Goal: Task Accomplishment & Management: Use online tool/utility

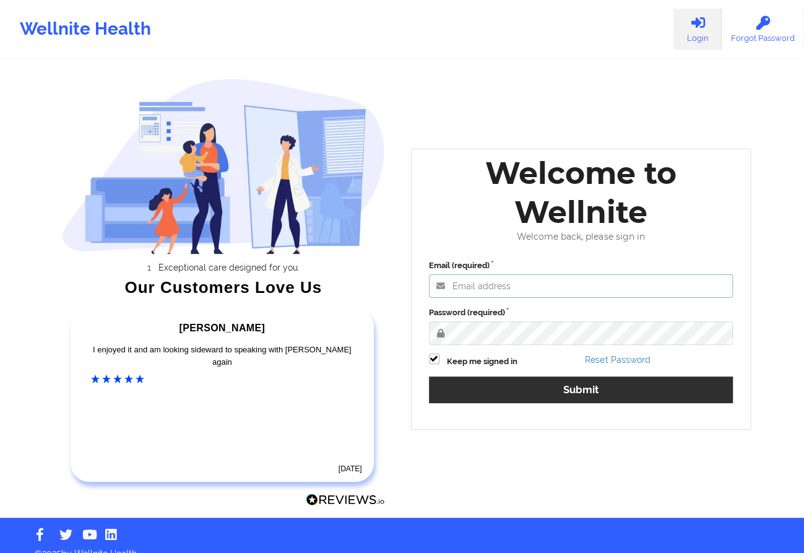
type input "[EMAIL_ADDRESS][DOMAIN_NAME]"
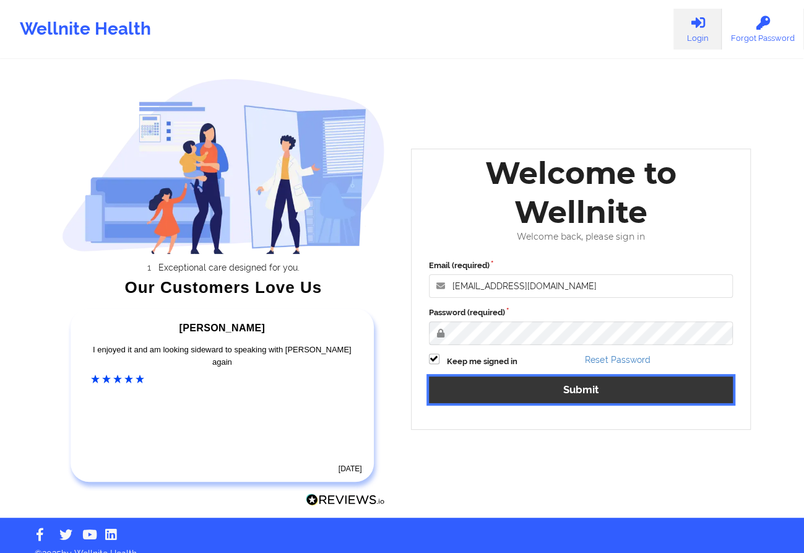
click at [509, 377] on button "Submit" at bounding box center [581, 389] width 305 height 27
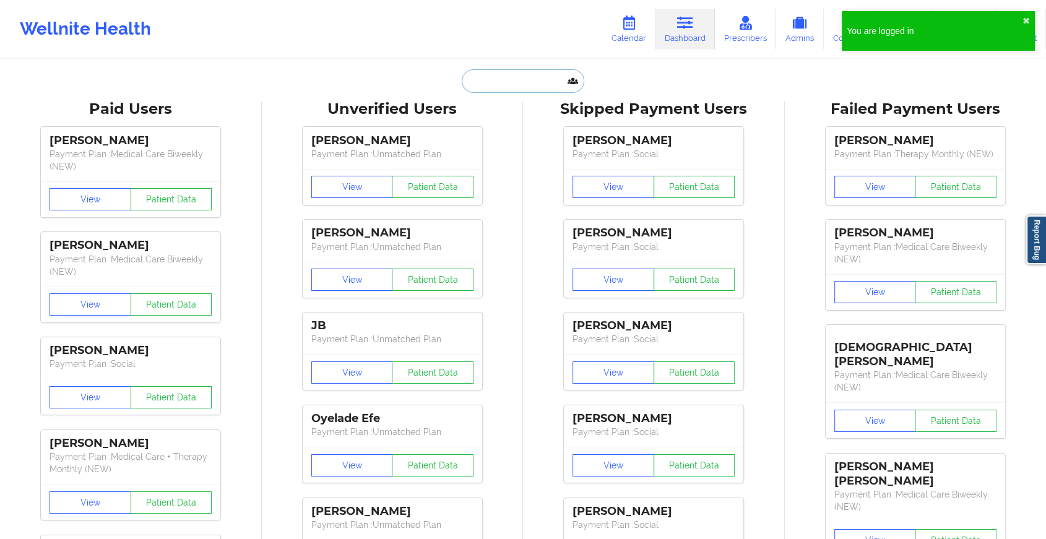
click at [482, 75] on input "text" at bounding box center [523, 81] width 123 height 24
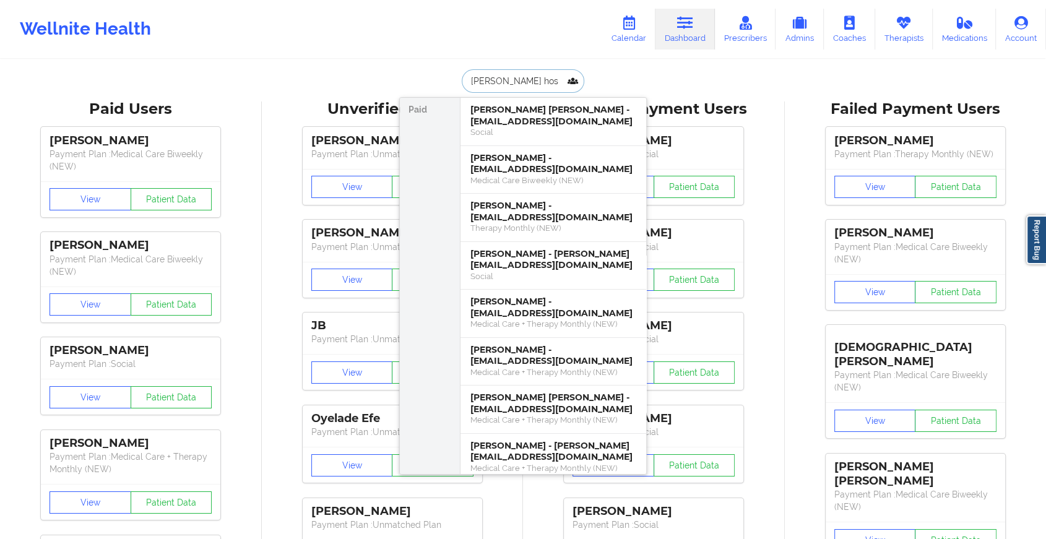
type input "[PERSON_NAME]"
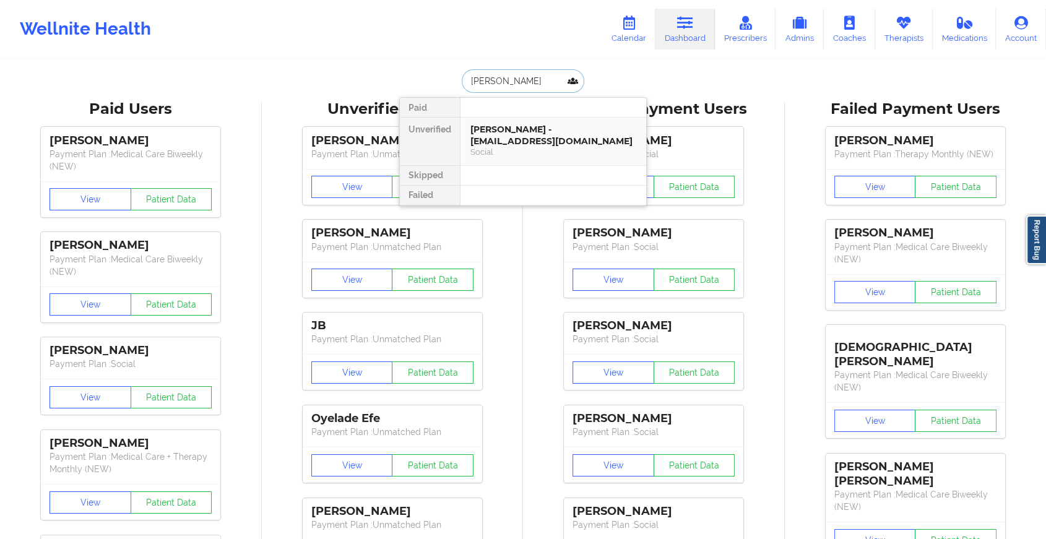
click at [529, 137] on div "[PERSON_NAME] - [EMAIL_ADDRESS][DOMAIN_NAME]" at bounding box center [554, 135] width 166 height 23
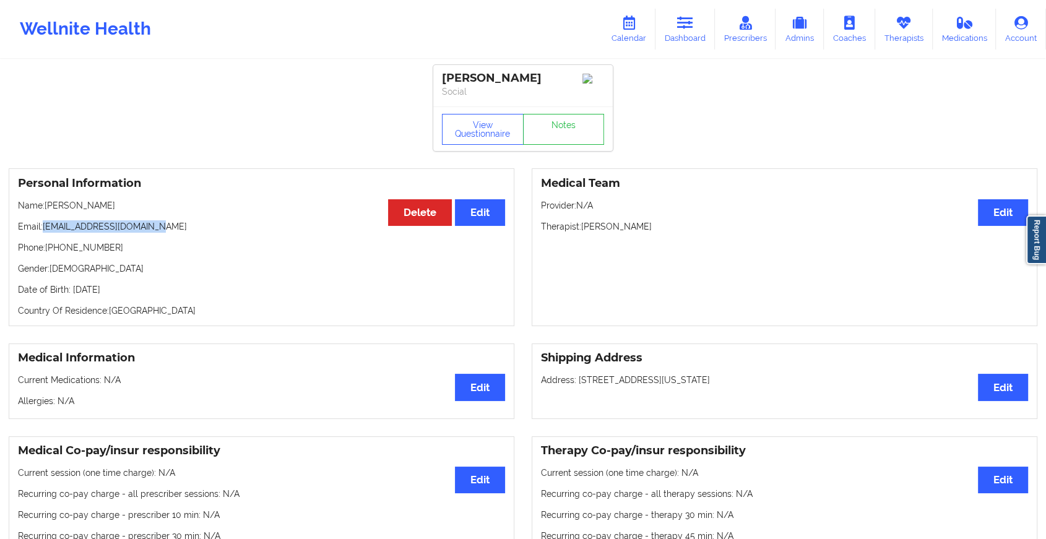
drag, startPoint x: 44, startPoint y: 225, endPoint x: 200, endPoint y: 228, distance: 156.1
click at [200, 228] on p "Email: [EMAIL_ADDRESS][DOMAIN_NAME]" at bounding box center [261, 226] width 487 height 12
copy p "[EMAIL_ADDRESS][DOMAIN_NAME]"
click at [713, 28] on link "Dashboard" at bounding box center [685, 29] width 59 height 41
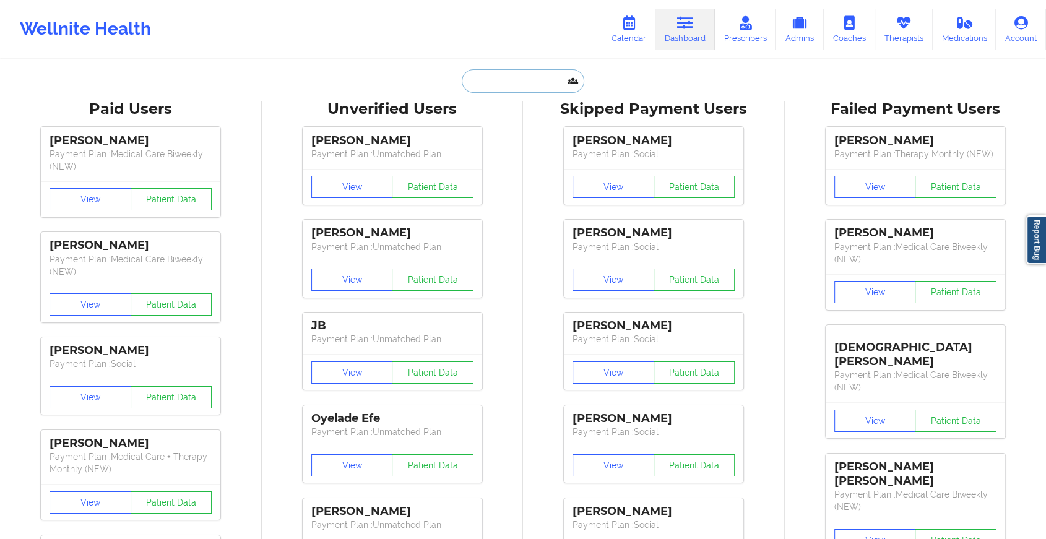
click at [502, 80] on input "text" at bounding box center [523, 81] width 123 height 24
paste input "[EMAIL_ADDRESS][DOMAIN_NAME]"
type input "[EMAIL_ADDRESS][DOMAIN_NAME]"
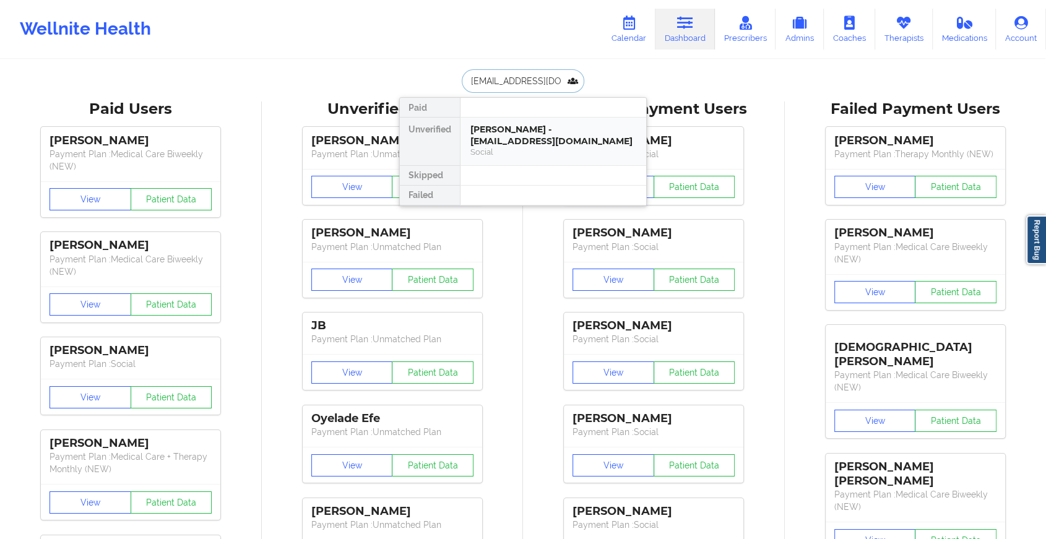
click at [504, 119] on div "[PERSON_NAME] - [EMAIL_ADDRESS][DOMAIN_NAME] Social" at bounding box center [554, 142] width 186 height 48
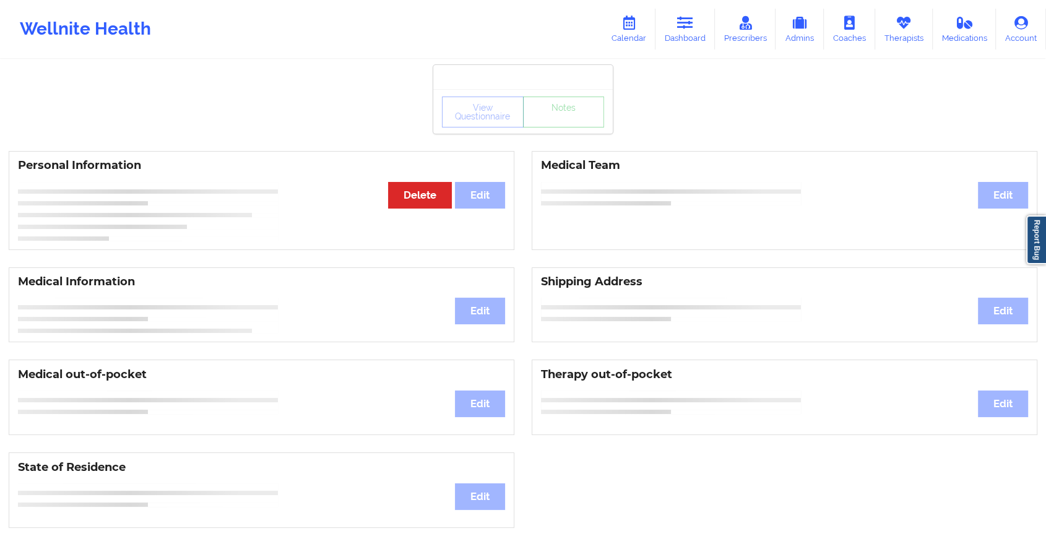
click at [539, 128] on div "View Questionnaire Notes" at bounding box center [523, 111] width 180 height 45
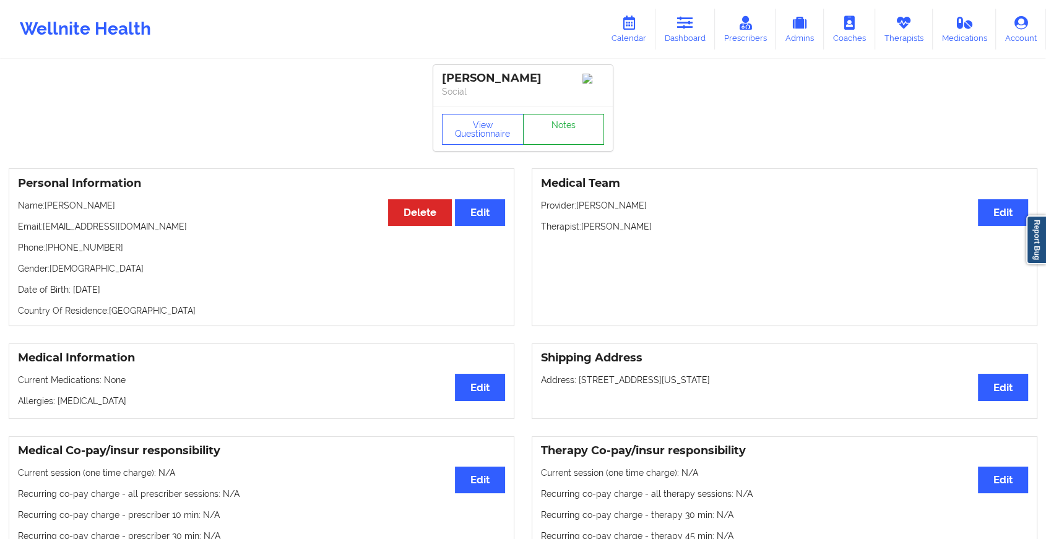
click at [539, 128] on link "Notes" at bounding box center [564, 129] width 82 height 31
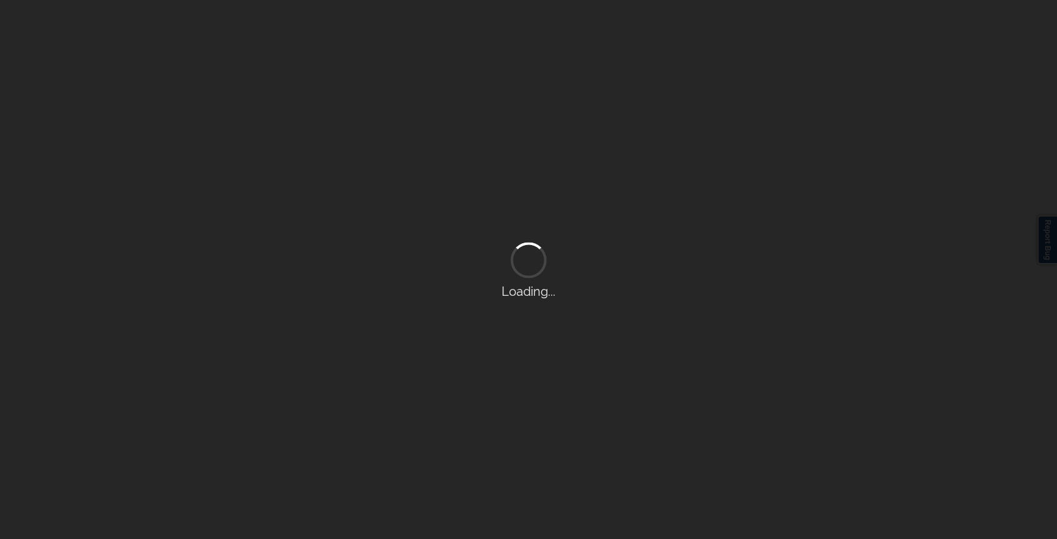
click at [539, 128] on div "Loading..." at bounding box center [528, 269] width 1057 height 539
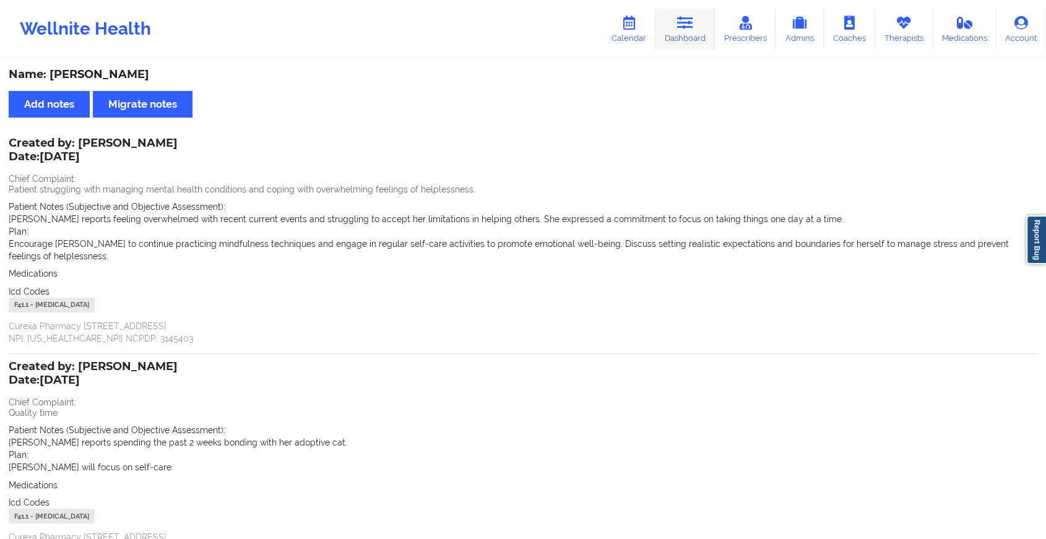
click at [686, 43] on link "Dashboard" at bounding box center [685, 29] width 59 height 41
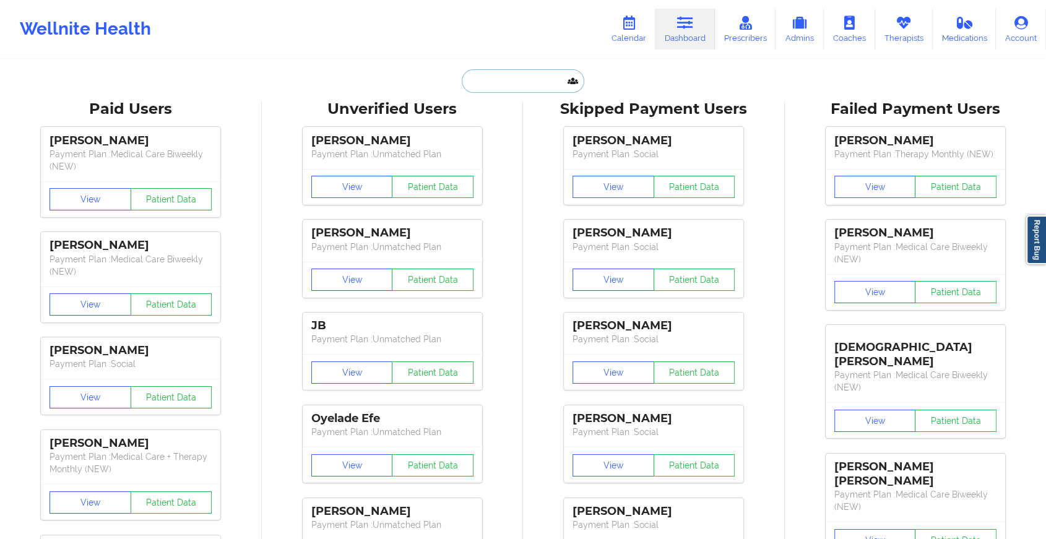
click at [522, 85] on input "text" at bounding box center [523, 81] width 123 height 24
paste input "[EMAIL_ADDRESS][DOMAIN_NAME]"
type input "[EMAIL_ADDRESS][DOMAIN_NAME]"
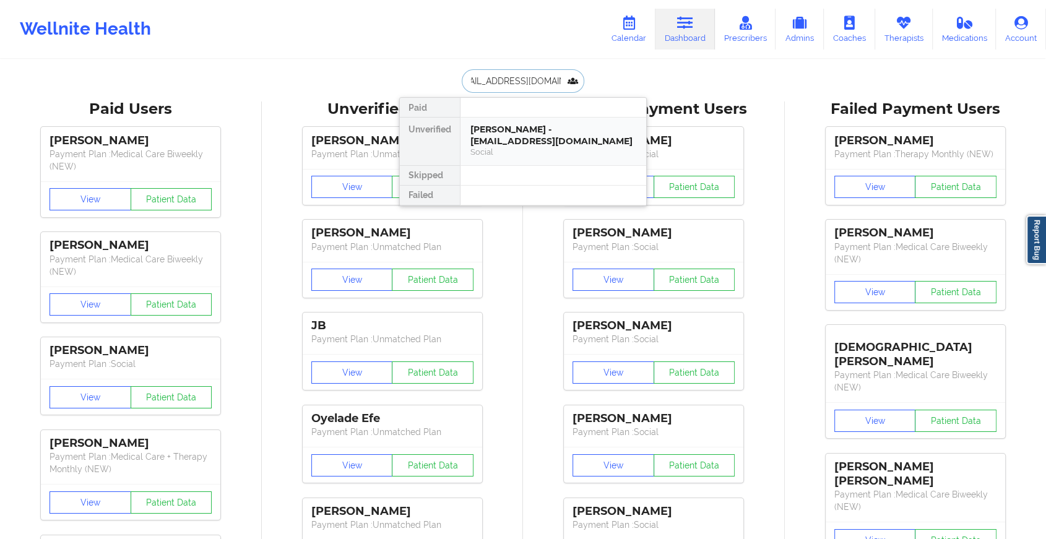
click at [556, 141] on div "[PERSON_NAME] - [EMAIL_ADDRESS][DOMAIN_NAME]" at bounding box center [554, 135] width 166 height 23
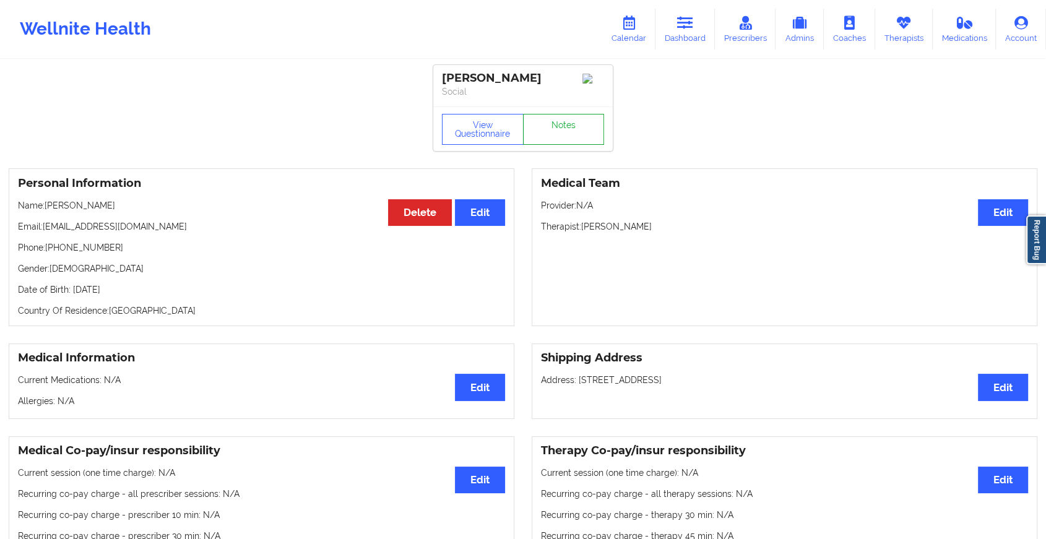
click at [583, 129] on link "Notes" at bounding box center [564, 129] width 82 height 31
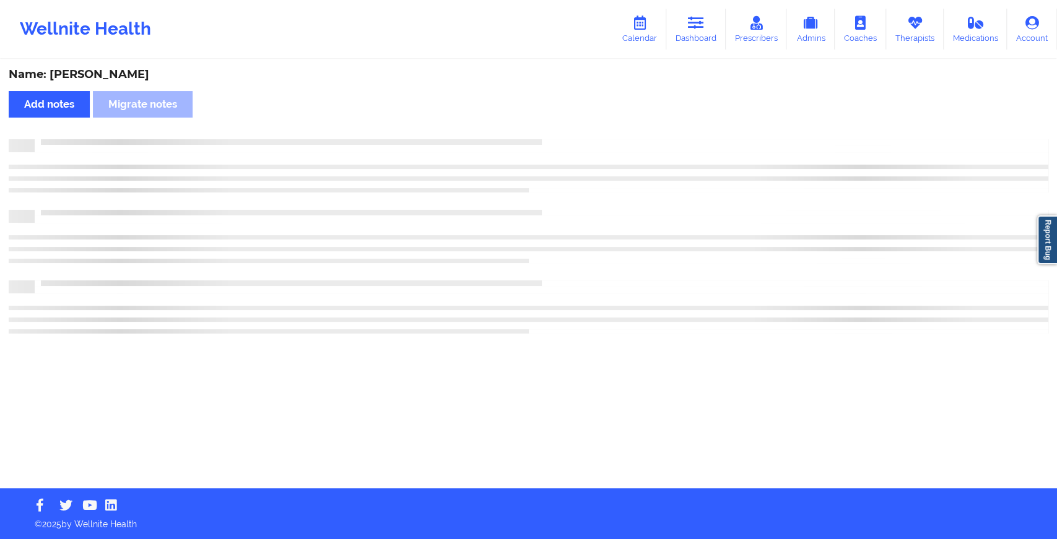
click at [583, 129] on div "Name: [PERSON_NAME] Add notes Migrate notes" at bounding box center [528, 275] width 1057 height 428
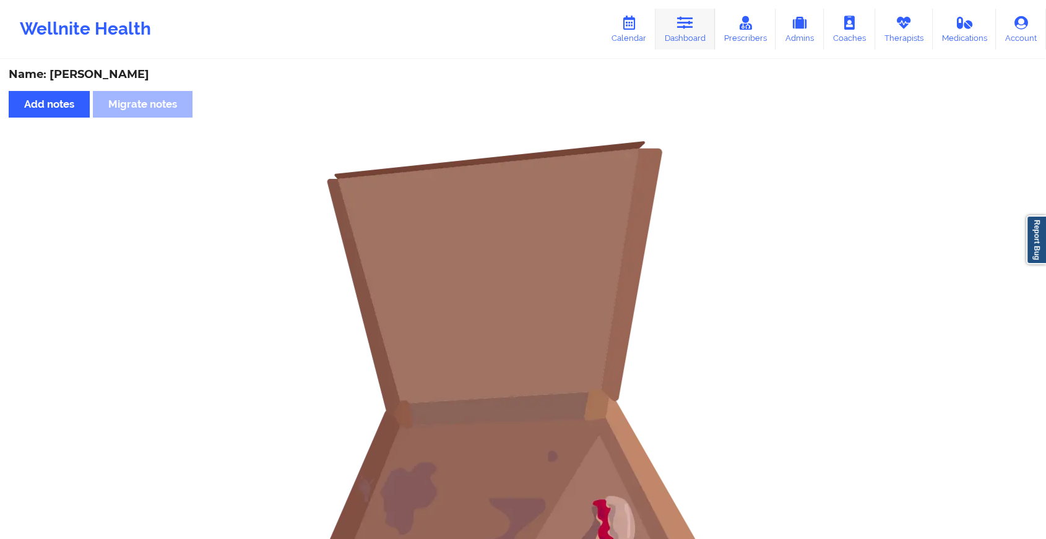
click at [690, 24] on icon at bounding box center [685, 23] width 16 height 14
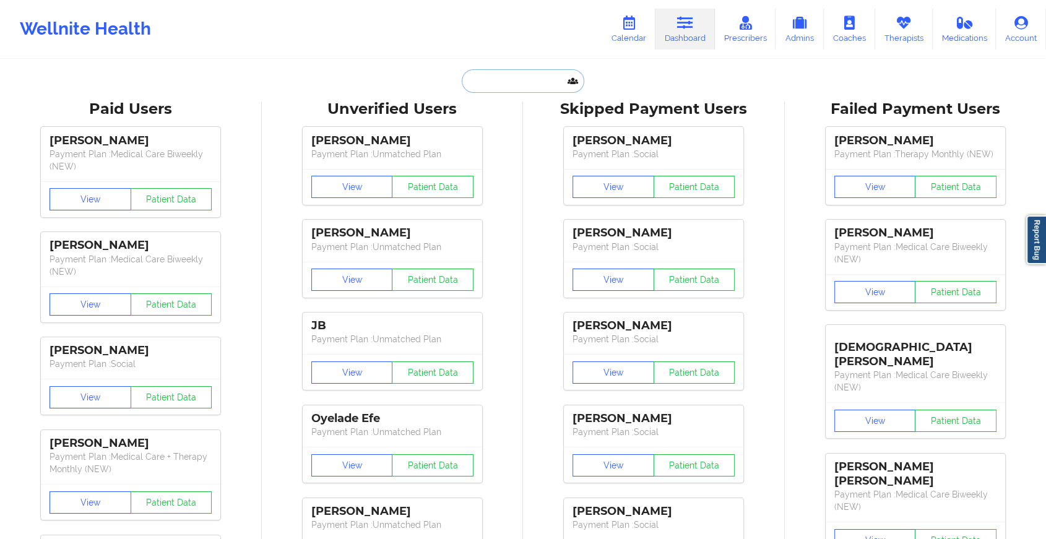
click at [485, 92] on input "text" at bounding box center [523, 81] width 123 height 24
paste input "[EMAIL_ADDRESS][PERSON_NAME][PERSON_NAME][DOMAIN_NAME]"
type input "[EMAIL_ADDRESS][PERSON_NAME][PERSON_NAME][DOMAIN_NAME]"
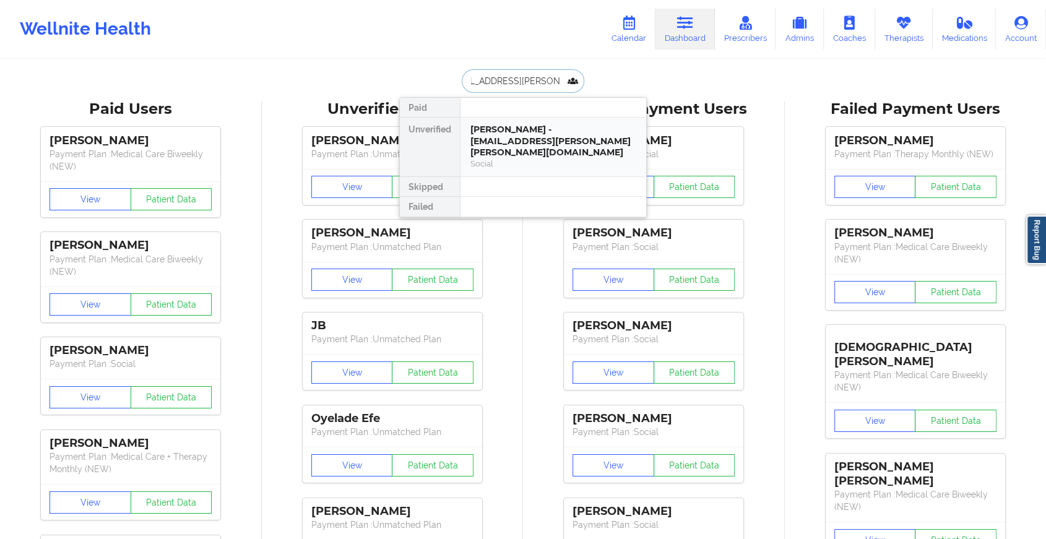
click at [527, 132] on div "[PERSON_NAME] - [EMAIL_ADDRESS][PERSON_NAME][PERSON_NAME][DOMAIN_NAME]" at bounding box center [554, 141] width 166 height 35
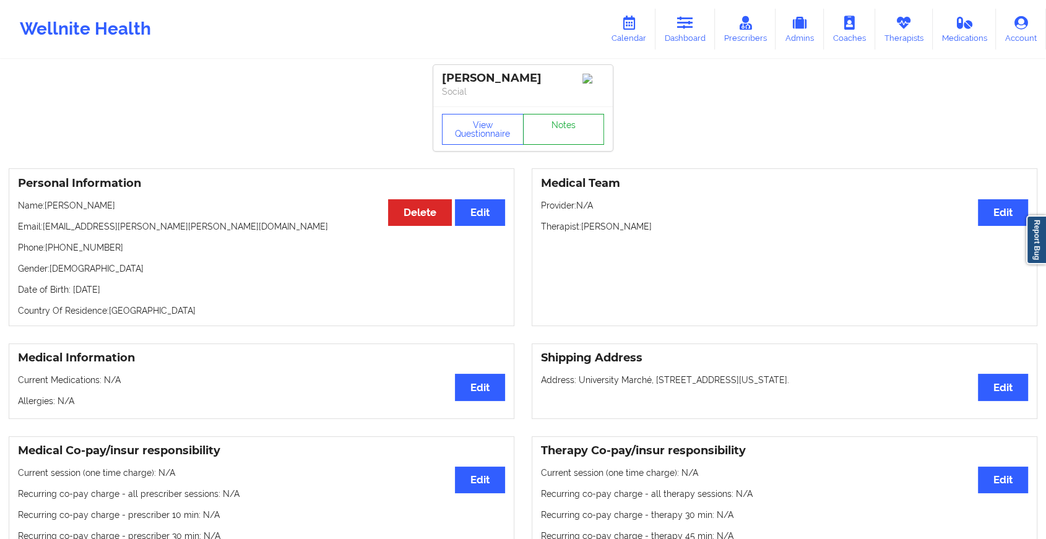
click at [564, 134] on link "Notes" at bounding box center [564, 129] width 82 height 31
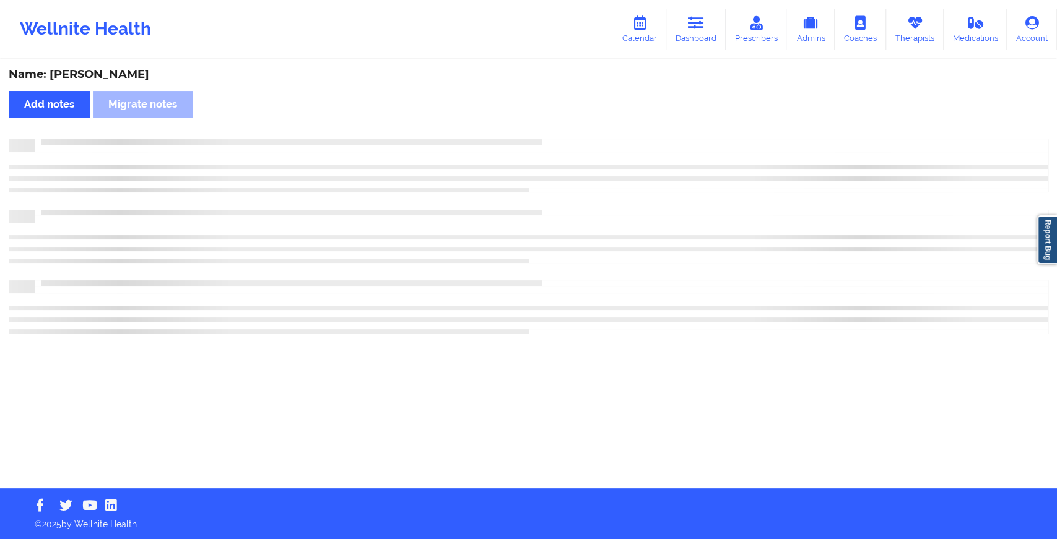
click at [564, 134] on div "Name: [PERSON_NAME] Add notes Migrate notes" at bounding box center [528, 275] width 1057 height 428
click at [599, 175] on div at bounding box center [529, 172] width 1040 height 7
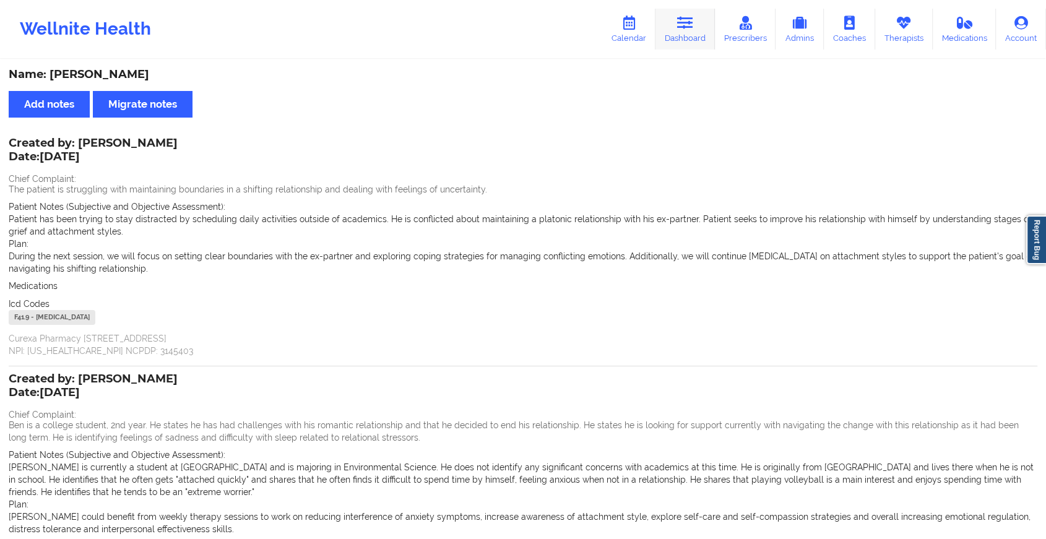
click at [694, 38] on link "Dashboard" at bounding box center [685, 29] width 59 height 41
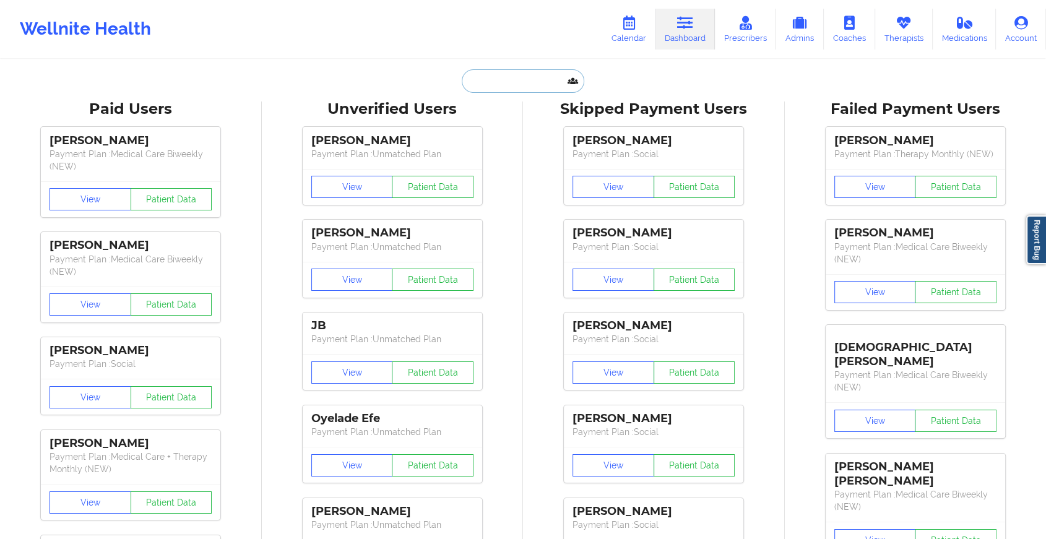
click at [531, 76] on input "text" at bounding box center [523, 81] width 123 height 24
paste input "[EMAIL_ADDRESS][DOMAIN_NAME]"
type input "[EMAIL_ADDRESS][DOMAIN_NAME]"
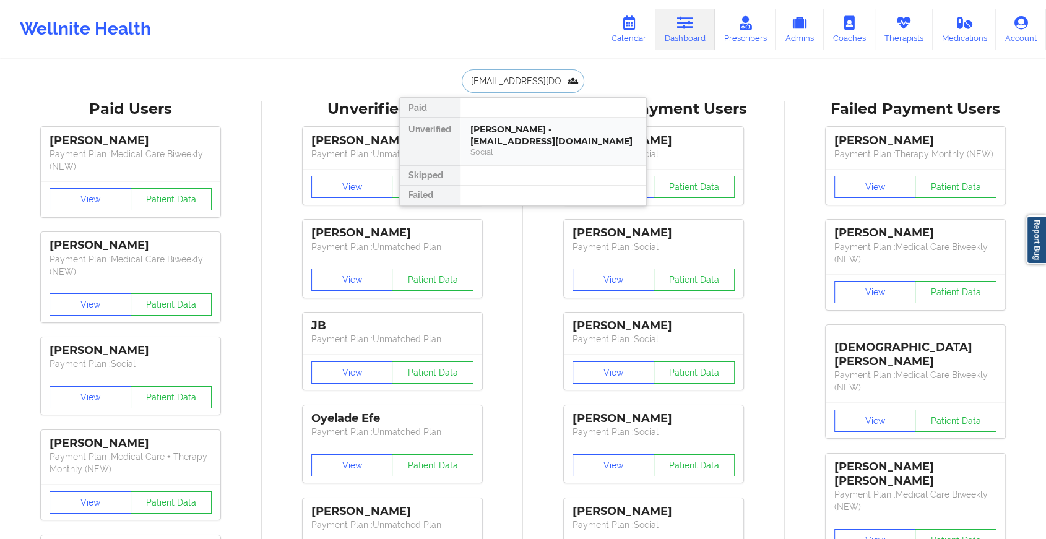
click at [560, 139] on div "[PERSON_NAME] - [EMAIL_ADDRESS][DOMAIN_NAME]" at bounding box center [554, 135] width 166 height 23
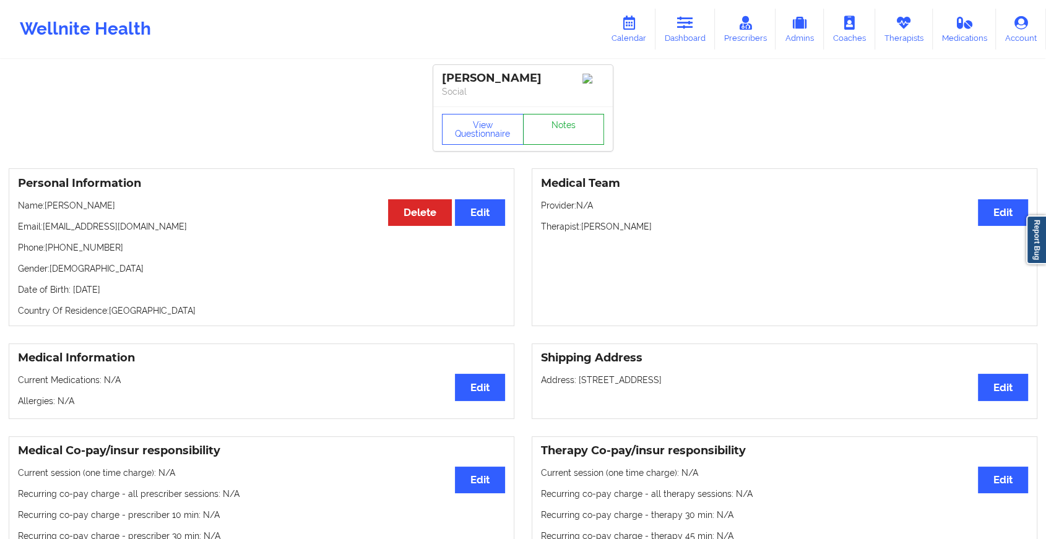
click at [573, 139] on link "Notes" at bounding box center [564, 129] width 82 height 31
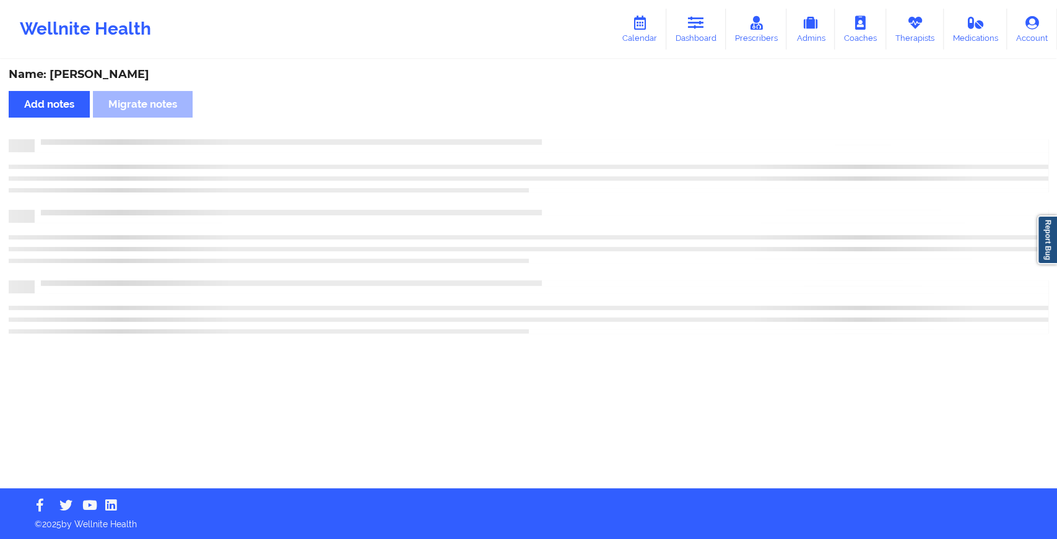
click at [573, 139] on div at bounding box center [542, 139] width 1014 height 0
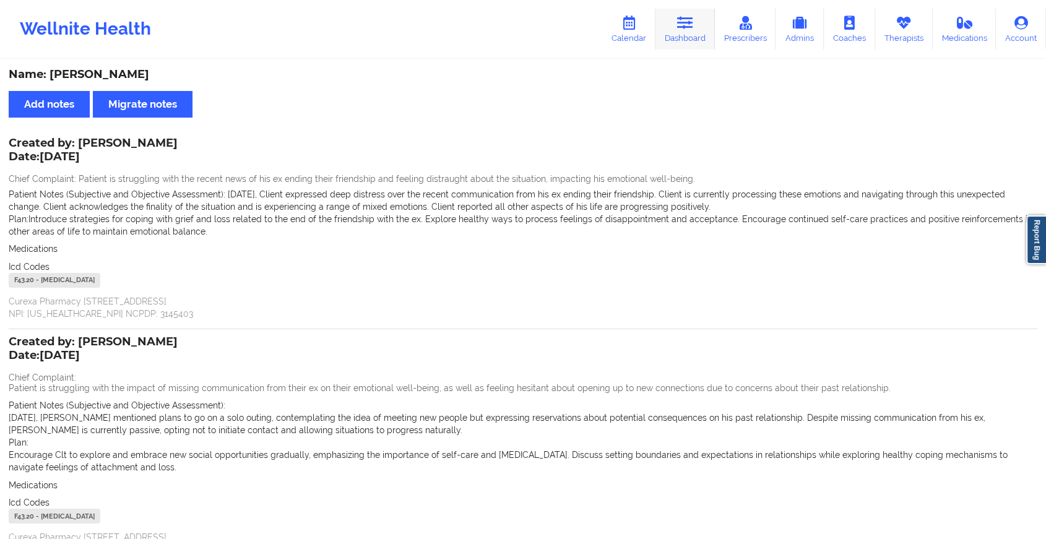
click at [698, 25] on link "Dashboard" at bounding box center [685, 29] width 59 height 41
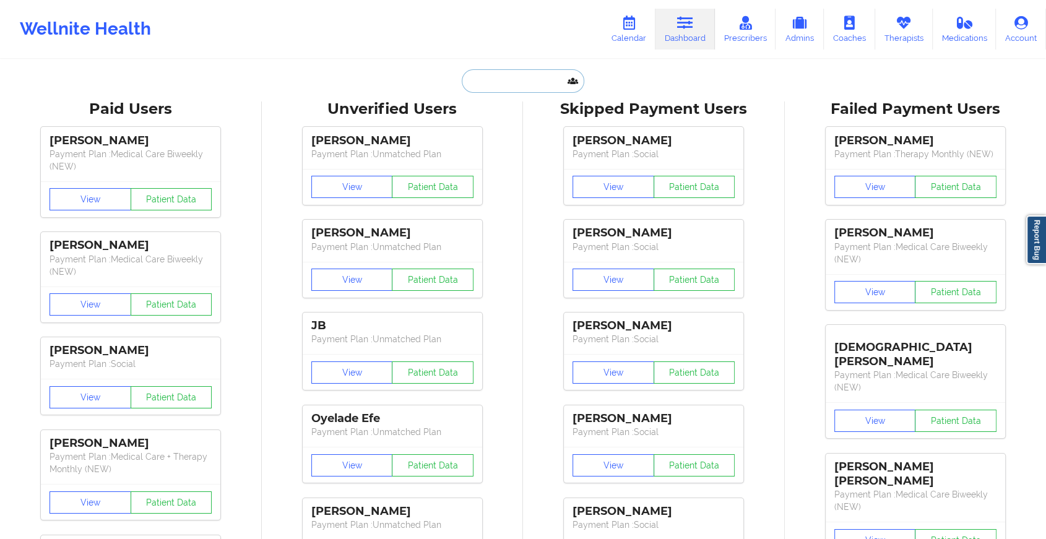
click at [525, 85] on input "text" at bounding box center [523, 81] width 123 height 24
paste input "[EMAIL_ADDRESS][DOMAIN_NAME]"
type input "[EMAIL_ADDRESS][DOMAIN_NAME]"
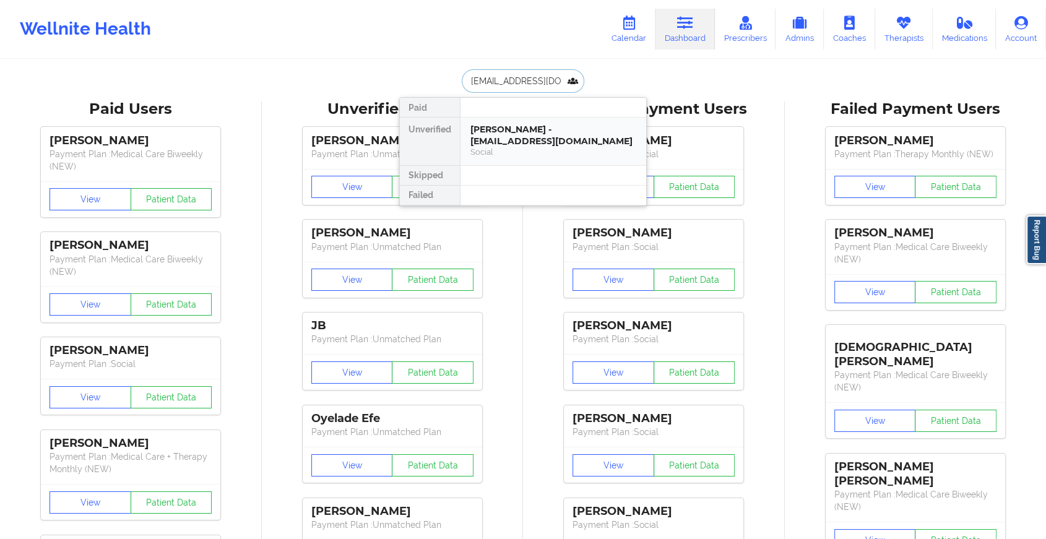
click at [531, 121] on div "[PERSON_NAME] - [EMAIL_ADDRESS][DOMAIN_NAME] Social" at bounding box center [554, 142] width 186 height 48
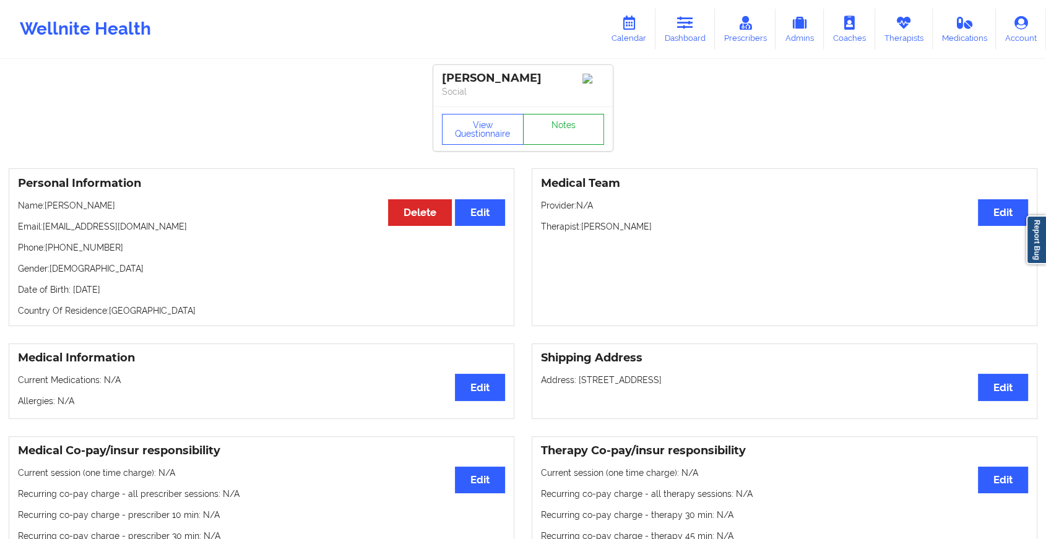
click at [554, 129] on link "Notes" at bounding box center [564, 129] width 82 height 31
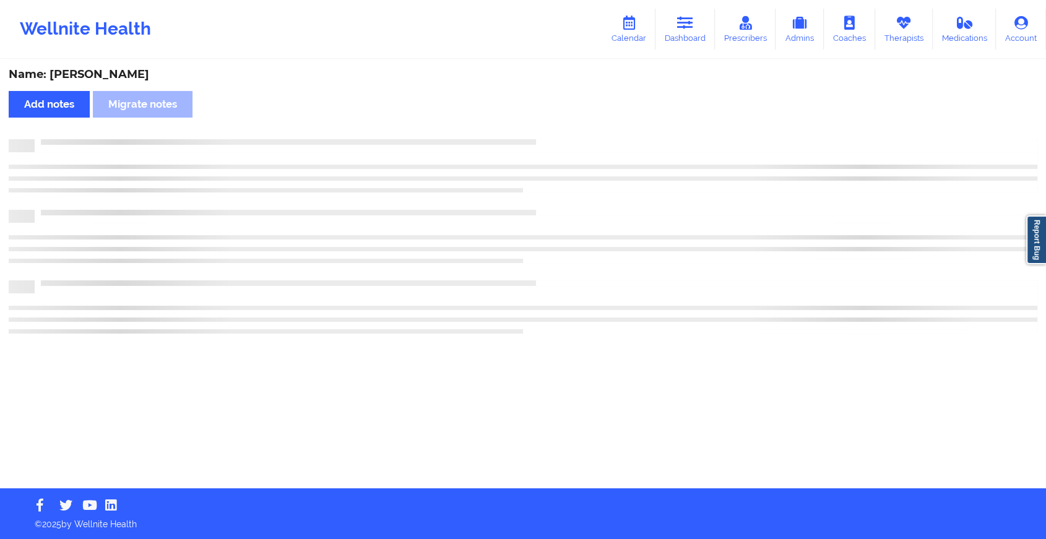
click at [554, 129] on div "Name: [PERSON_NAME] Add notes Migrate notes" at bounding box center [523, 275] width 1046 height 428
click at [554, 129] on div "Name: [PERSON_NAME] Add notes Migrate notes" at bounding box center [528, 275] width 1057 height 428
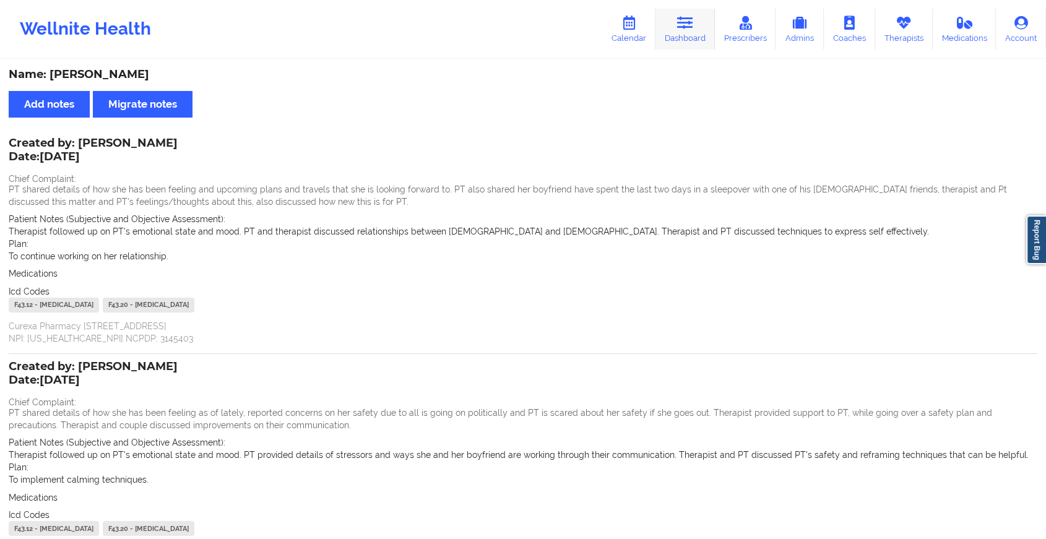
click at [691, 26] on icon at bounding box center [685, 23] width 16 height 14
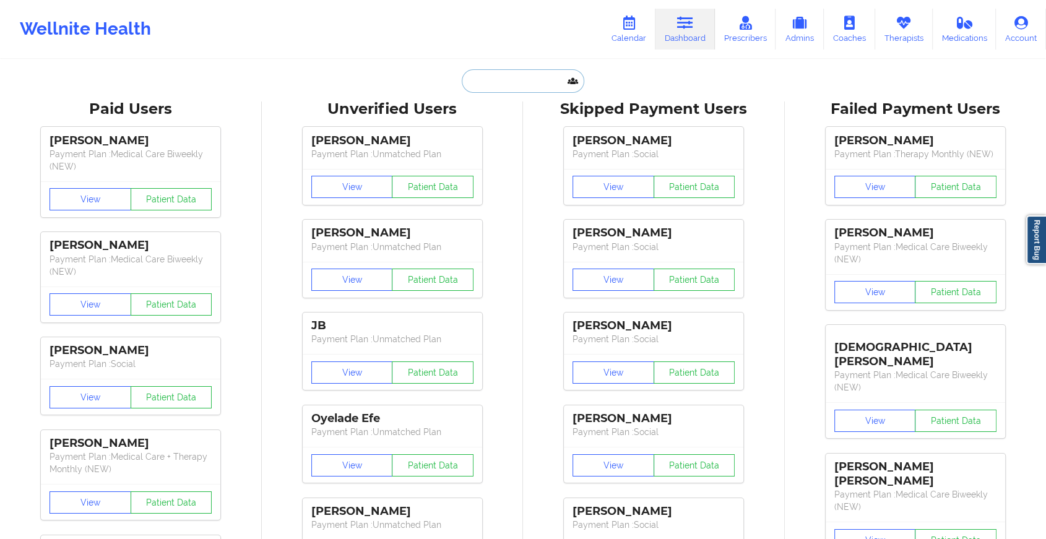
click at [500, 79] on input "text" at bounding box center [523, 81] width 123 height 24
paste input "[EMAIL_ADDRESS][DOMAIN_NAME]"
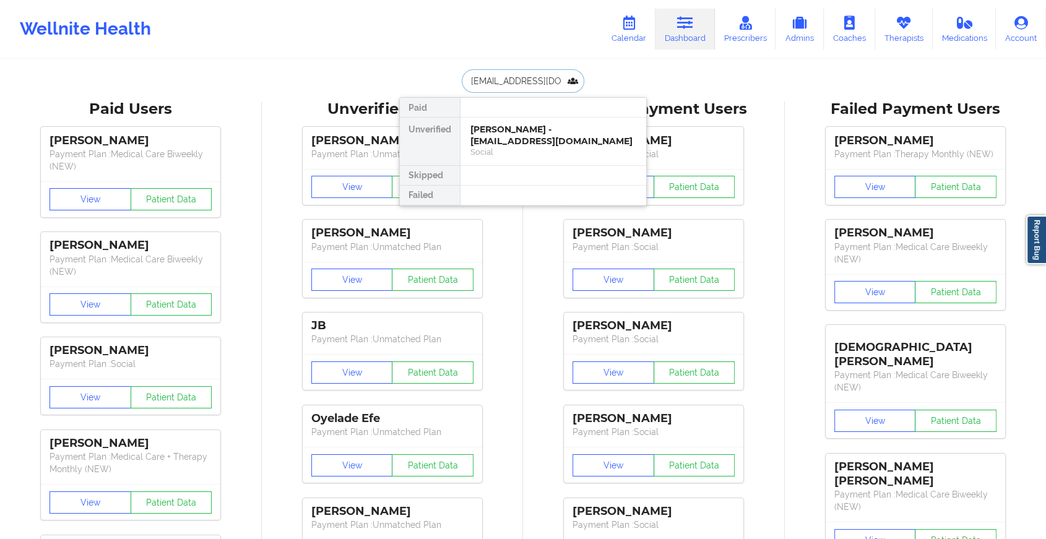
type input "[EMAIL_ADDRESS][DOMAIN_NAME]"
click at [515, 115] on div at bounding box center [553, 108] width 186 height 20
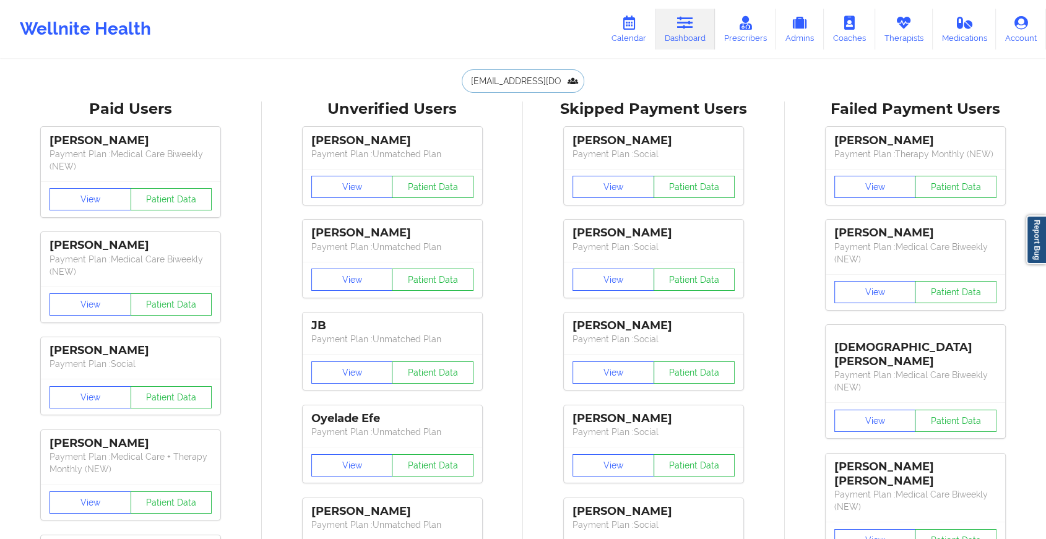
click at [544, 89] on input "[EMAIL_ADDRESS][DOMAIN_NAME]" at bounding box center [523, 81] width 123 height 24
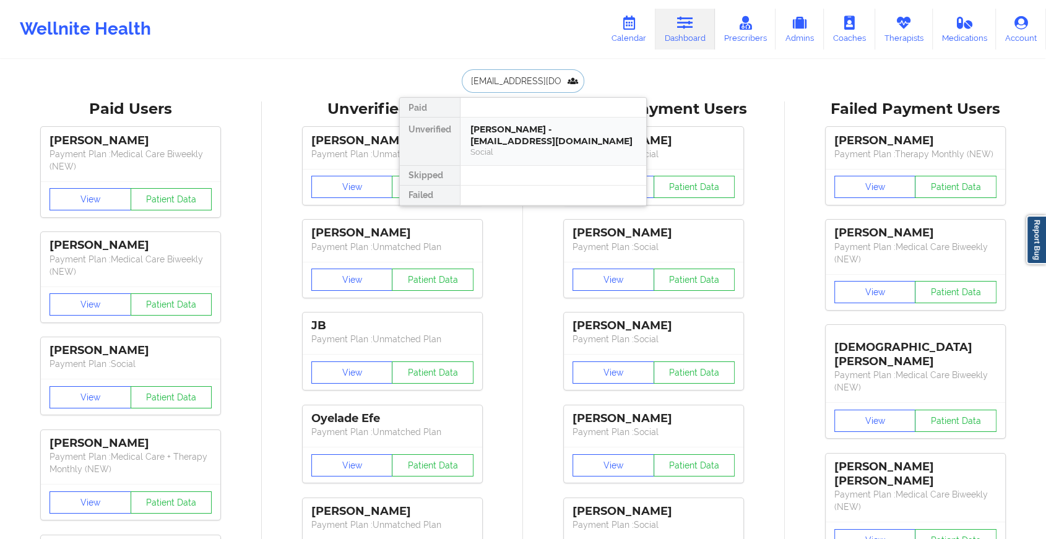
click at [541, 129] on div "[PERSON_NAME] - [EMAIL_ADDRESS][DOMAIN_NAME]" at bounding box center [554, 135] width 166 height 23
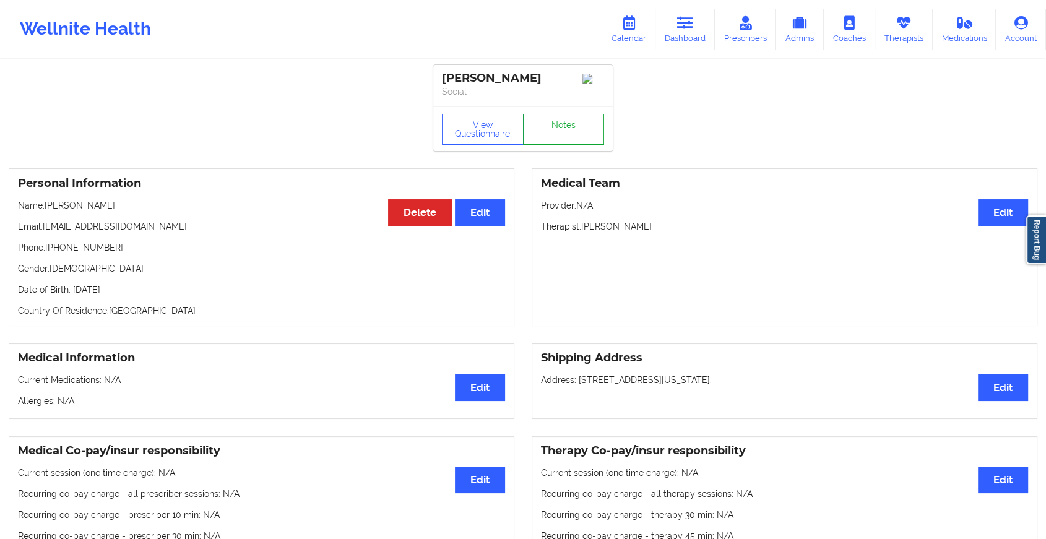
click at [546, 123] on link "Notes" at bounding box center [564, 129] width 82 height 31
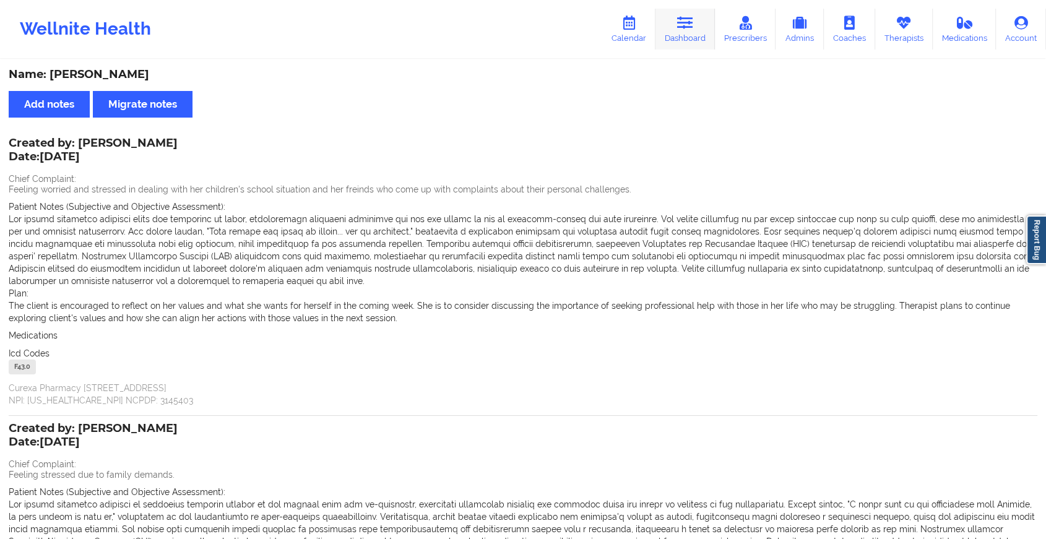
click at [689, 35] on link "Dashboard" at bounding box center [685, 29] width 59 height 41
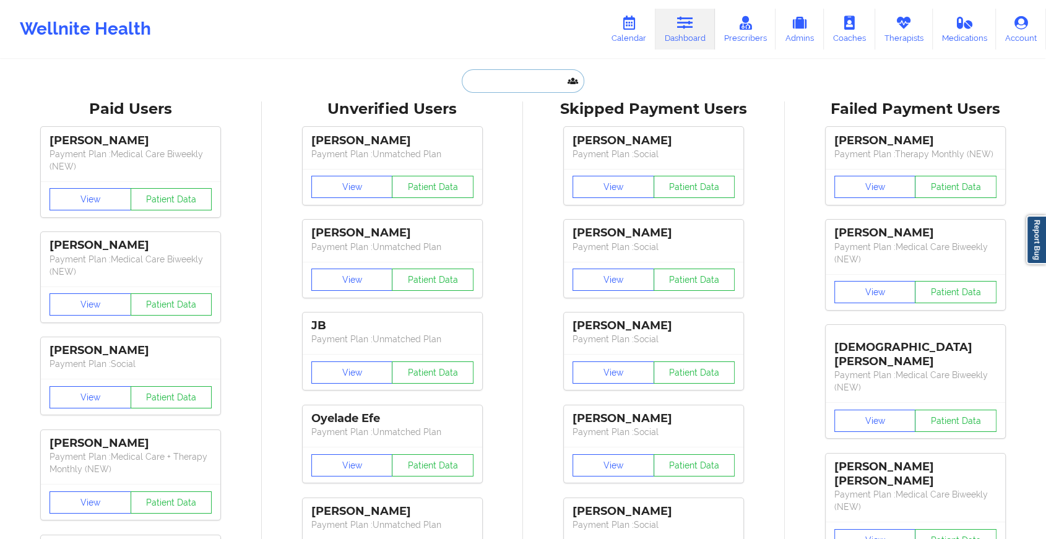
click at [540, 82] on input "text" at bounding box center [523, 81] width 123 height 24
paste input "[EMAIL_ADDRESS][DOMAIN_NAME]"
type input "[EMAIL_ADDRESS][DOMAIN_NAME]"
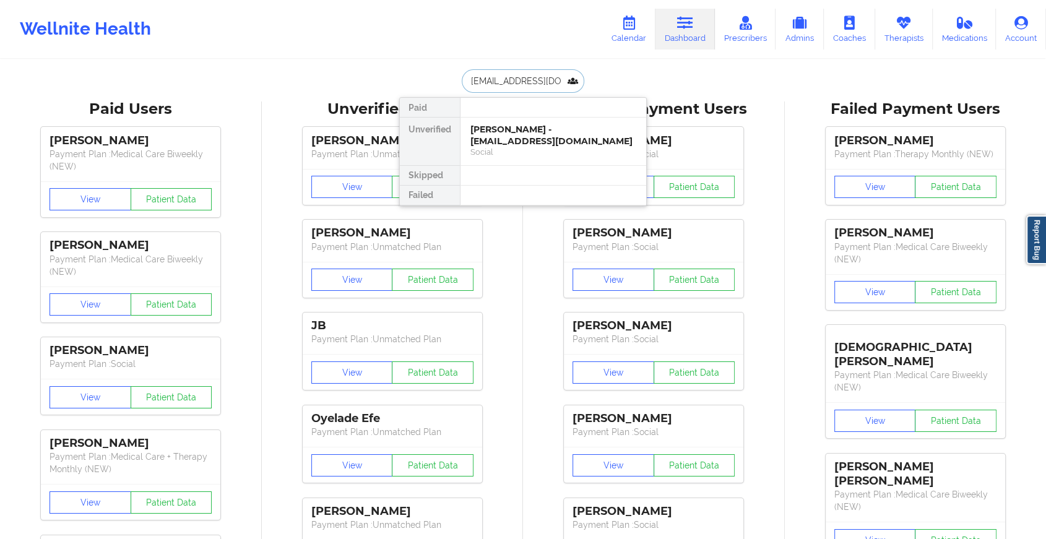
click at [567, 128] on div "[PERSON_NAME] - [EMAIL_ADDRESS][DOMAIN_NAME]" at bounding box center [554, 135] width 166 height 23
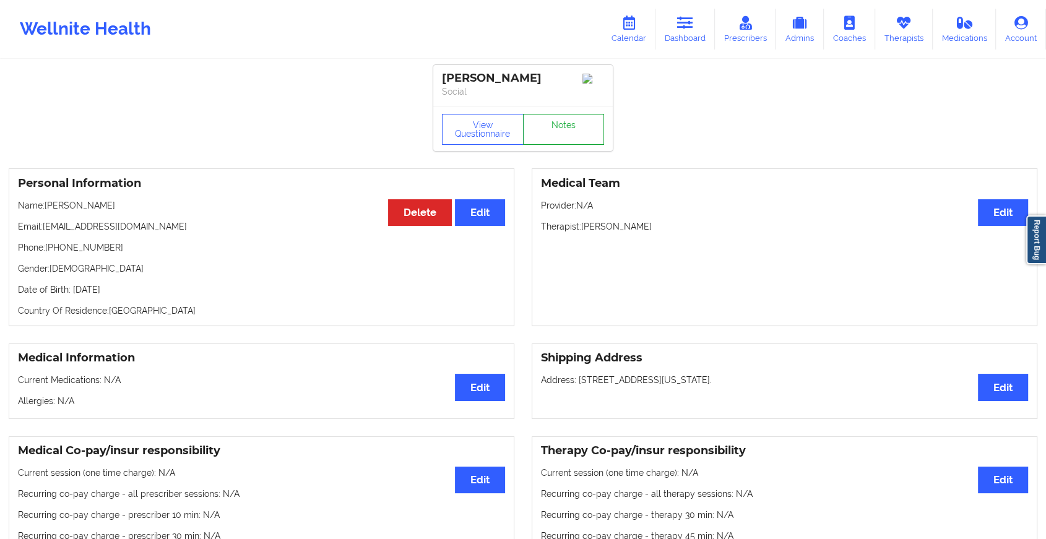
click at [569, 124] on link "Notes" at bounding box center [564, 129] width 82 height 31
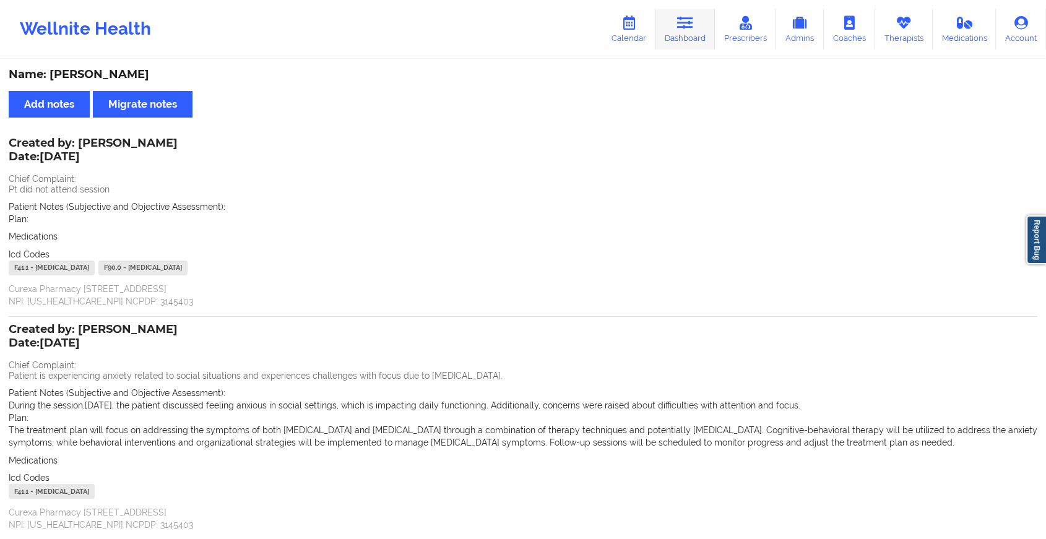
click at [680, 25] on icon at bounding box center [685, 23] width 16 height 14
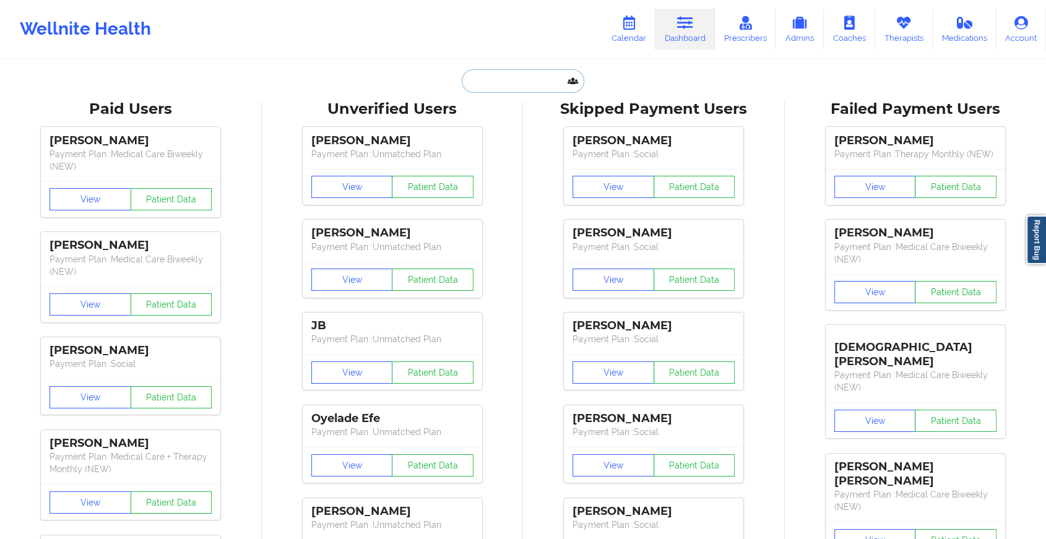
click at [494, 90] on input "text" at bounding box center [523, 81] width 123 height 24
paste input "[EMAIL_ADDRESS][PERSON_NAME][DOMAIN_NAME]"
type input "[EMAIL_ADDRESS][PERSON_NAME][DOMAIN_NAME]"
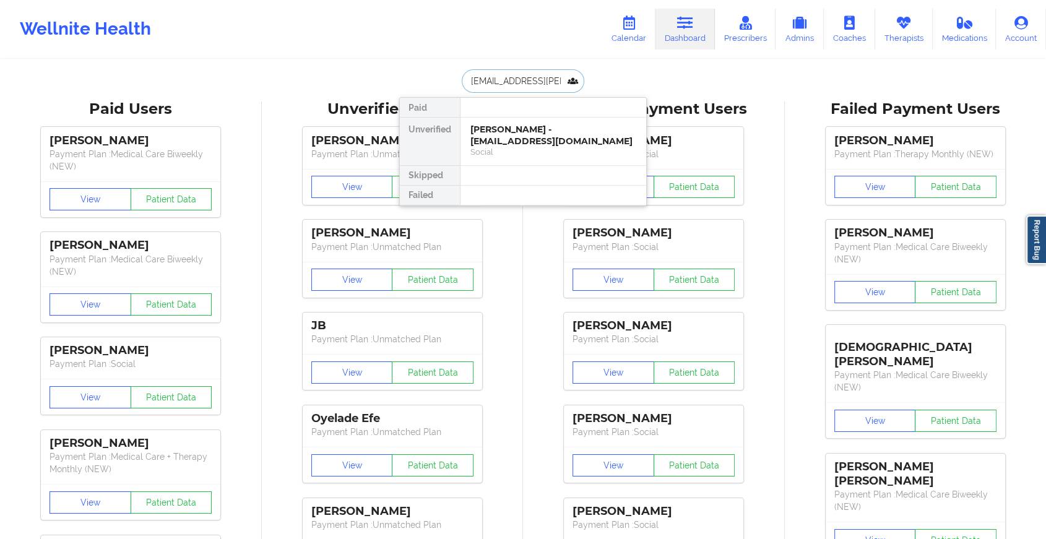
scroll to position [0, 19]
click at [548, 127] on div "[PERSON_NAME] - [PERSON_NAME][EMAIL_ADDRESS][PERSON_NAME][DOMAIN_NAME]" at bounding box center [554, 141] width 166 height 35
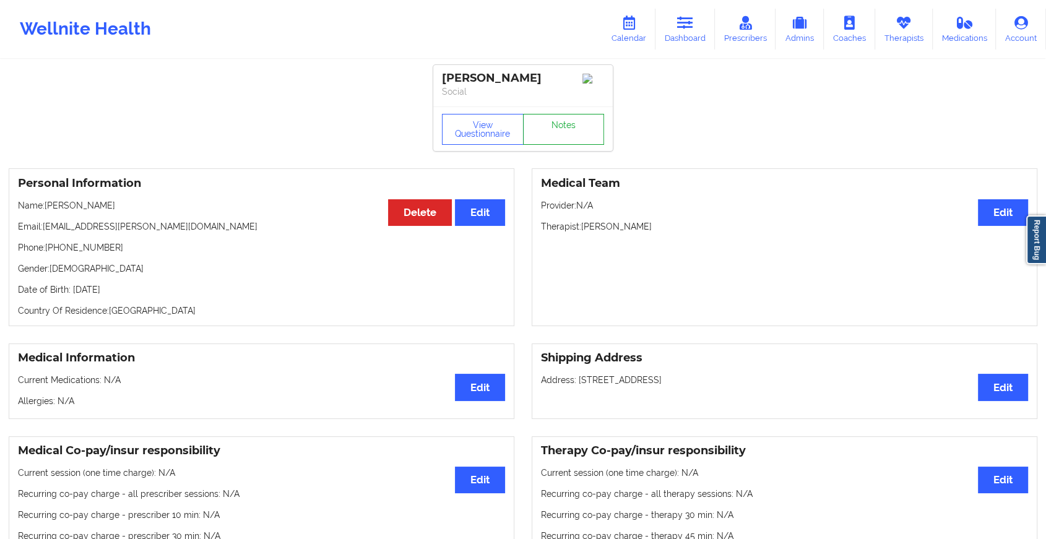
click at [585, 139] on link "Notes" at bounding box center [564, 129] width 82 height 31
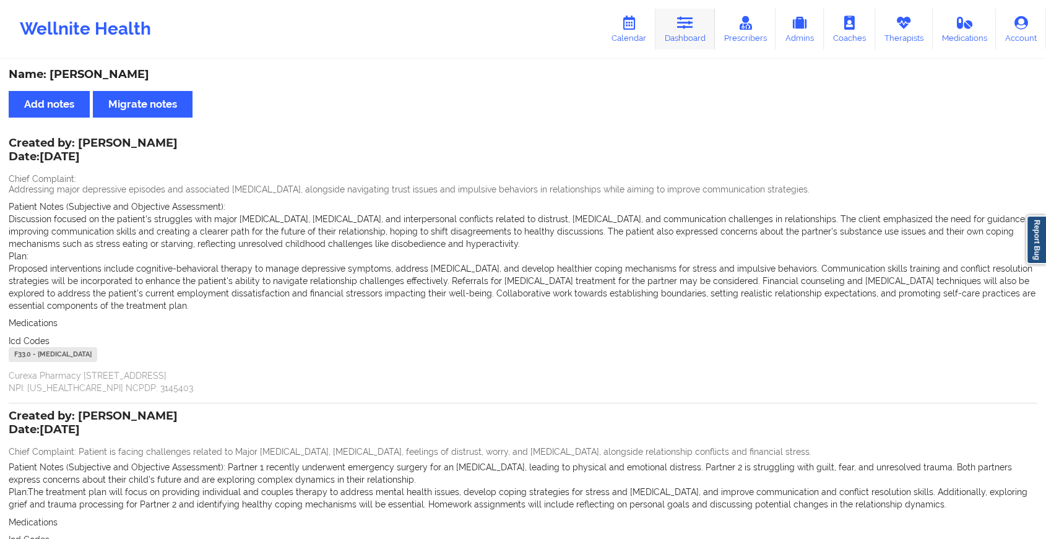
click at [684, 28] on icon at bounding box center [685, 23] width 16 height 14
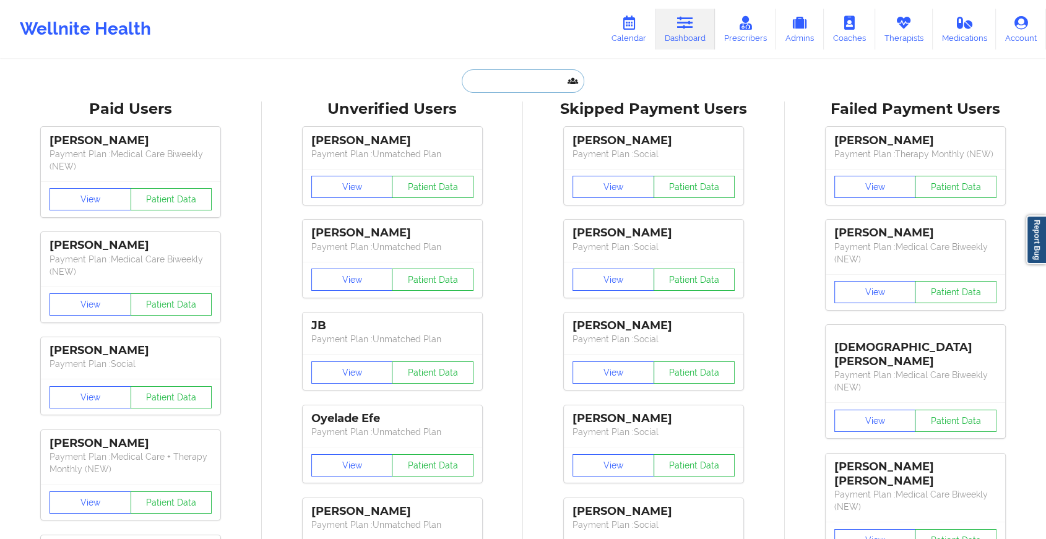
click at [515, 79] on input "text" at bounding box center [523, 81] width 123 height 24
paste input "[EMAIL_ADDRESS][DOMAIN_NAME]"
type input "[EMAIL_ADDRESS][DOMAIN_NAME]"
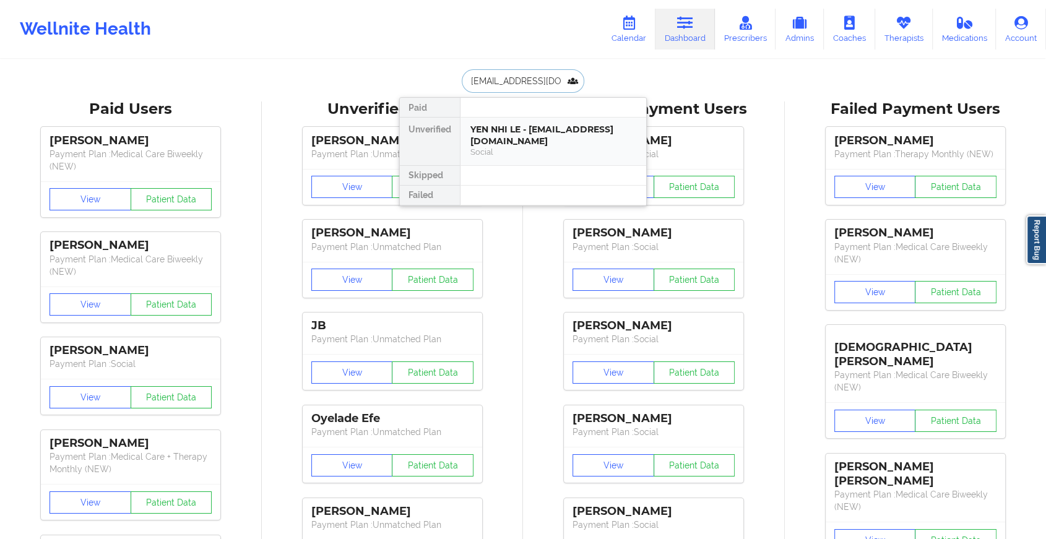
click at [523, 136] on div "YEN NHI LE - [EMAIL_ADDRESS][DOMAIN_NAME]" at bounding box center [554, 135] width 166 height 23
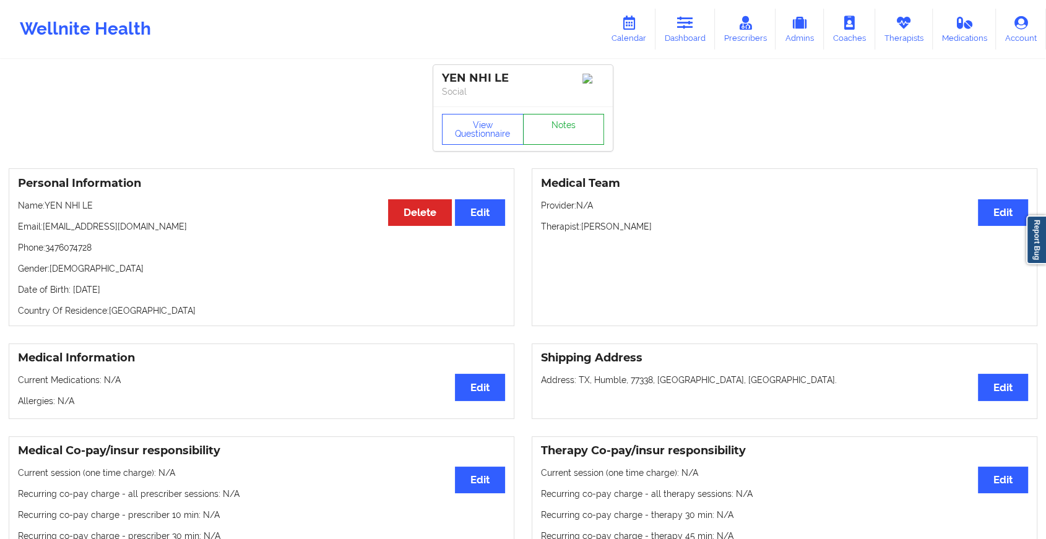
click at [549, 138] on link "Notes" at bounding box center [564, 129] width 82 height 31
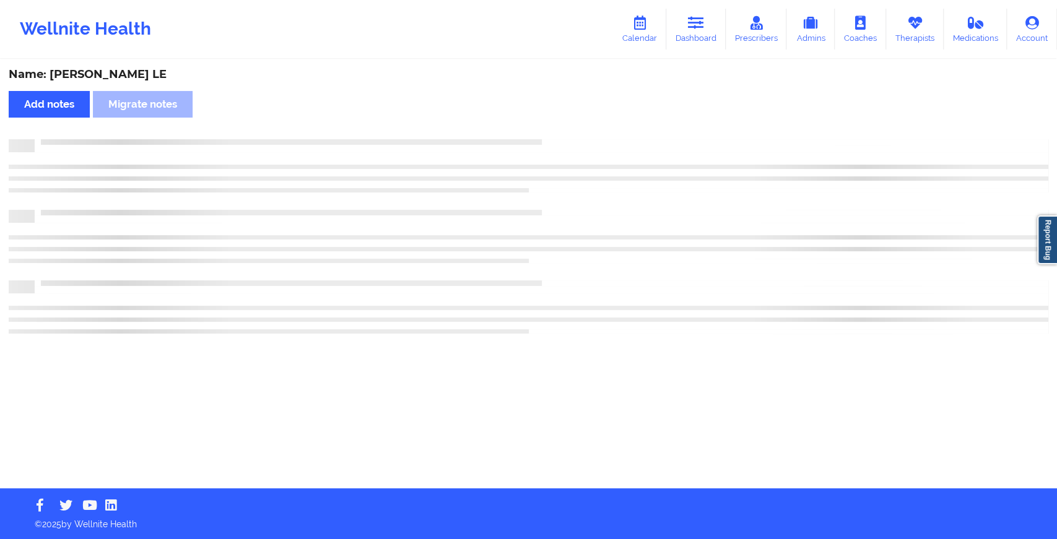
click at [549, 138] on div "Name: [PERSON_NAME] LE Add notes Migrate notes" at bounding box center [528, 275] width 1057 height 428
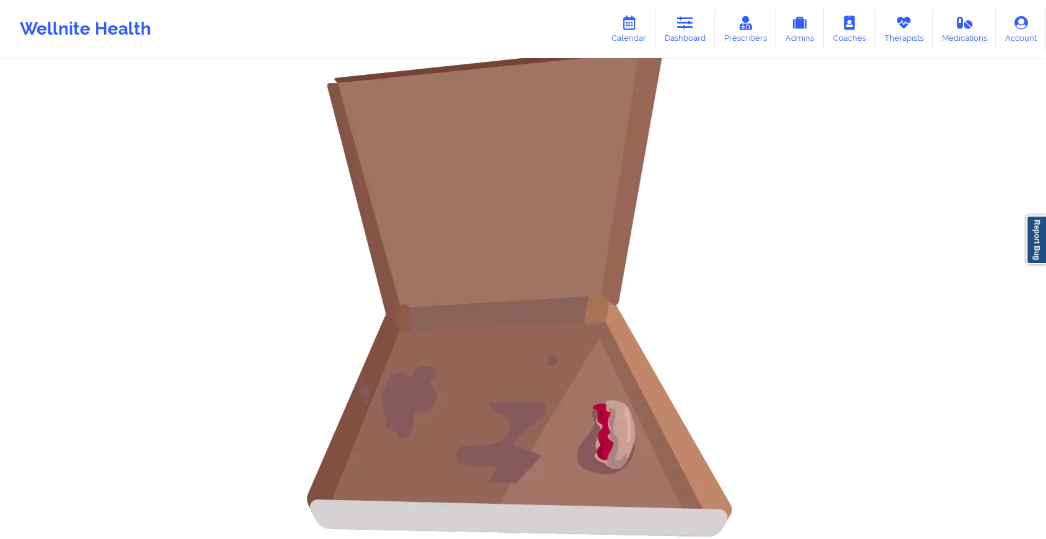
scroll to position [103, 0]
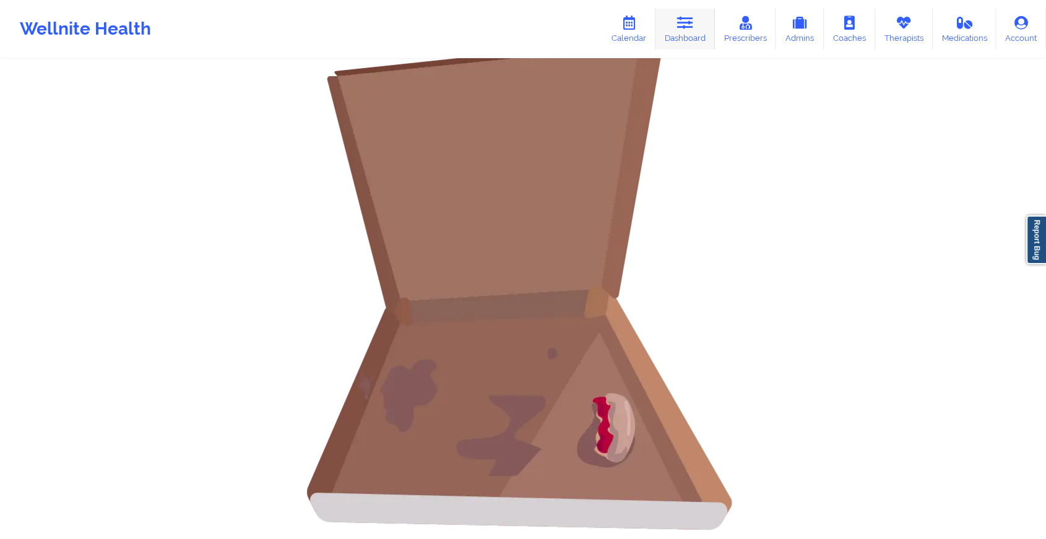
click at [708, 38] on link "Dashboard" at bounding box center [685, 29] width 59 height 41
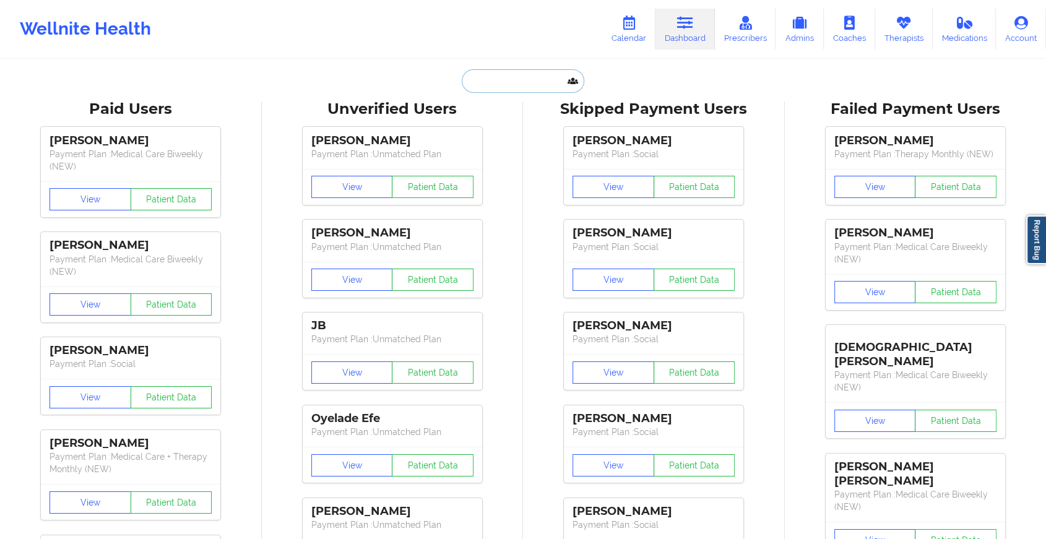
click at [510, 80] on input "text" at bounding box center [523, 81] width 123 height 24
paste input "[EMAIL_ADDRESS][DOMAIN_NAME]"
type input "[EMAIL_ADDRESS][DOMAIN_NAME]"
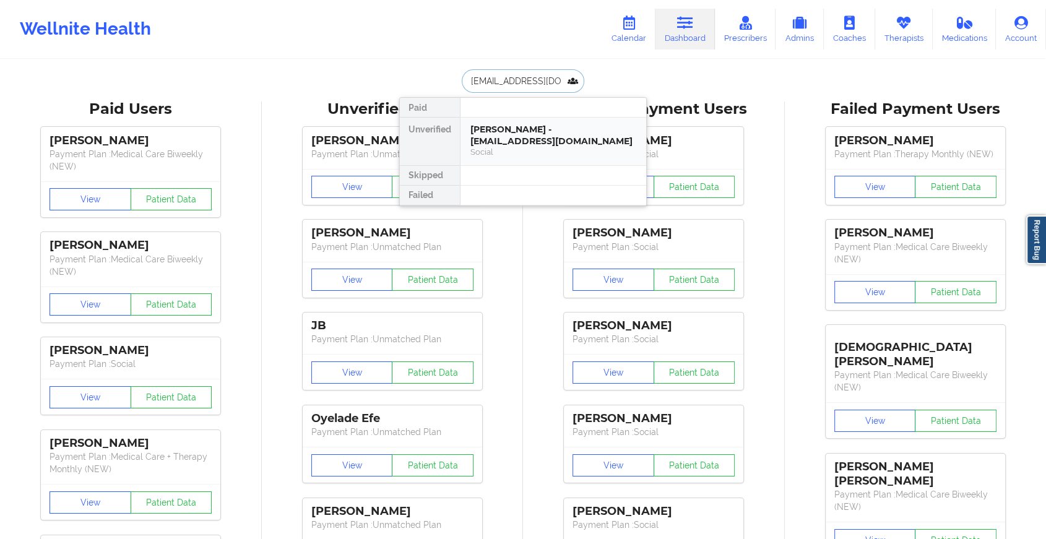
click at [508, 162] on div "[PERSON_NAME] - [EMAIL_ADDRESS][DOMAIN_NAME] Social" at bounding box center [554, 142] width 186 height 48
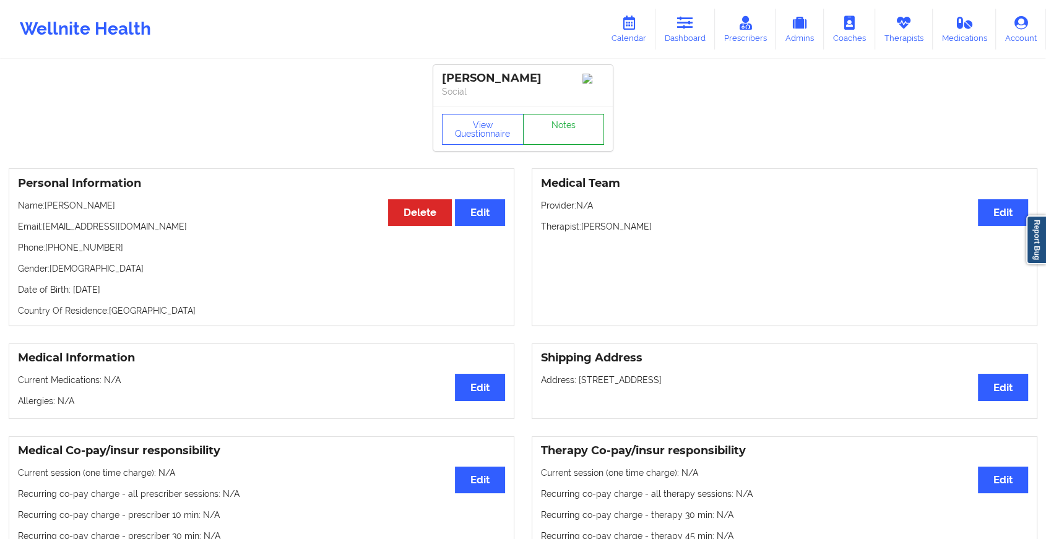
click at [553, 135] on link "Notes" at bounding box center [564, 129] width 82 height 31
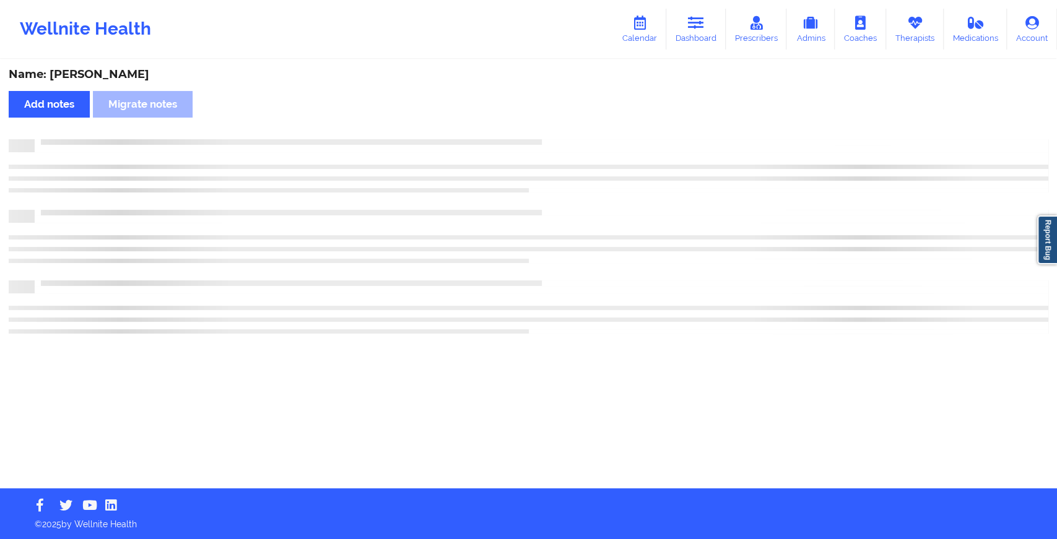
click at [553, 135] on div "Name: [PERSON_NAME] Add notes Migrate notes" at bounding box center [528, 275] width 1057 height 428
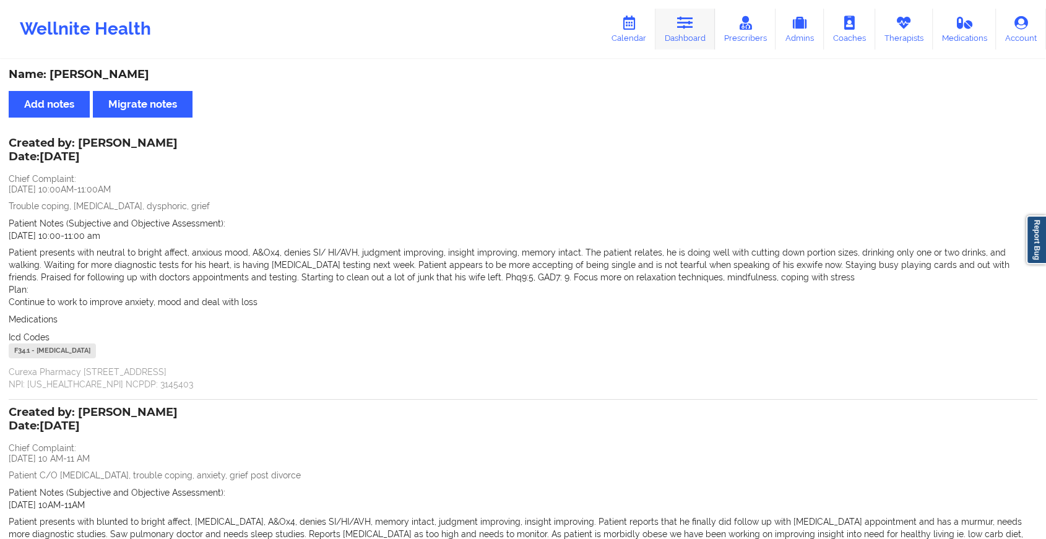
click at [675, 25] on link "Dashboard" at bounding box center [685, 29] width 59 height 41
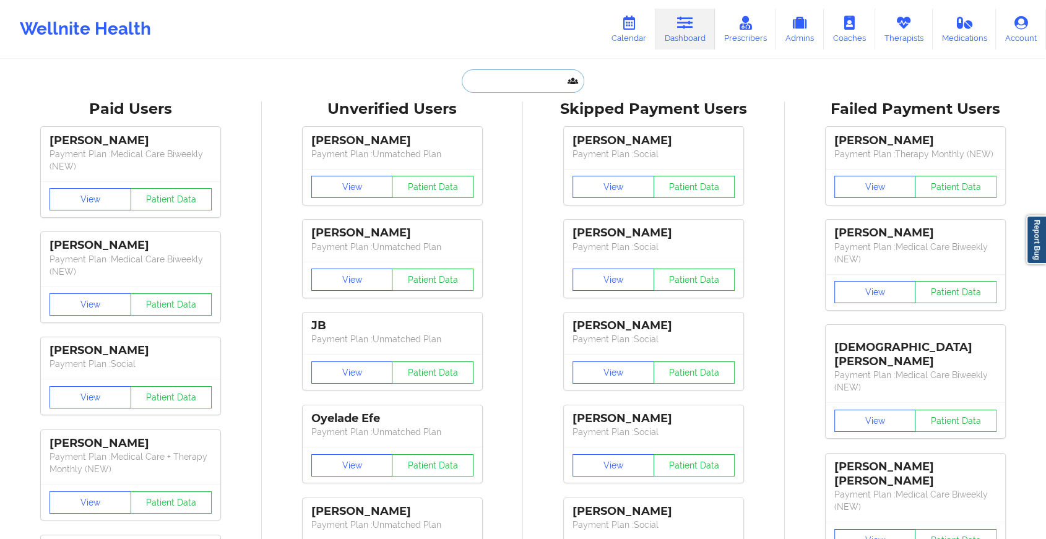
click at [524, 82] on input "text" at bounding box center [523, 81] width 123 height 24
paste input "[EMAIL_ADDRESS][DOMAIN_NAME]"
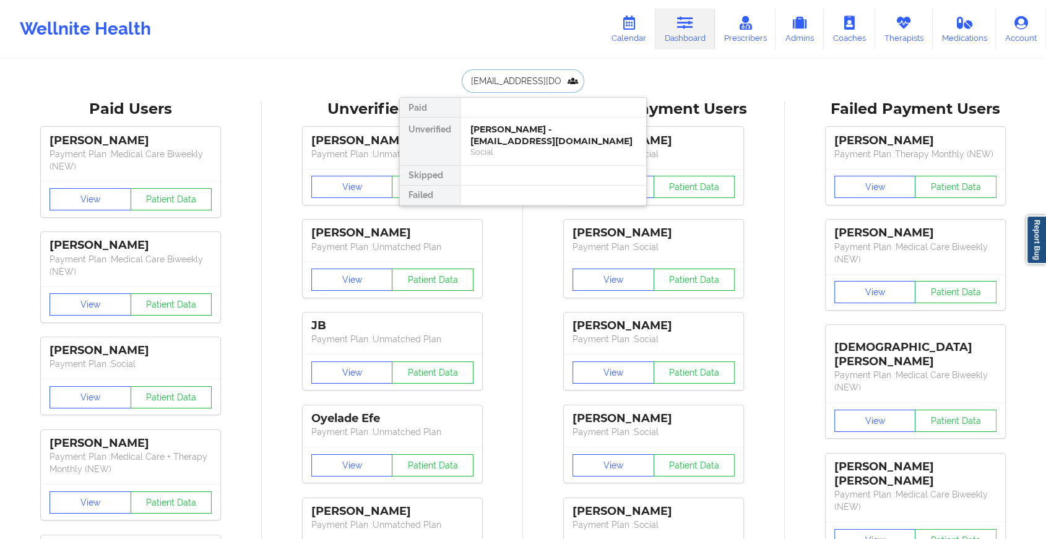
type input "[EMAIL_ADDRESS][DOMAIN_NAME]"
click at [553, 131] on div "[PERSON_NAME] - [EMAIL_ADDRESS][DOMAIN_NAME]" at bounding box center [554, 135] width 166 height 23
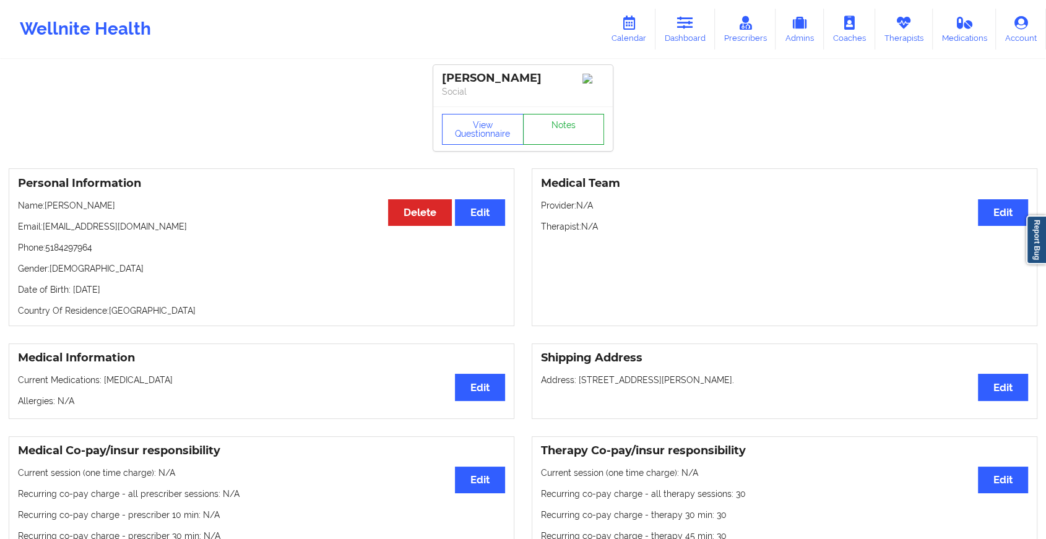
click at [565, 133] on link "Notes" at bounding box center [564, 129] width 82 height 31
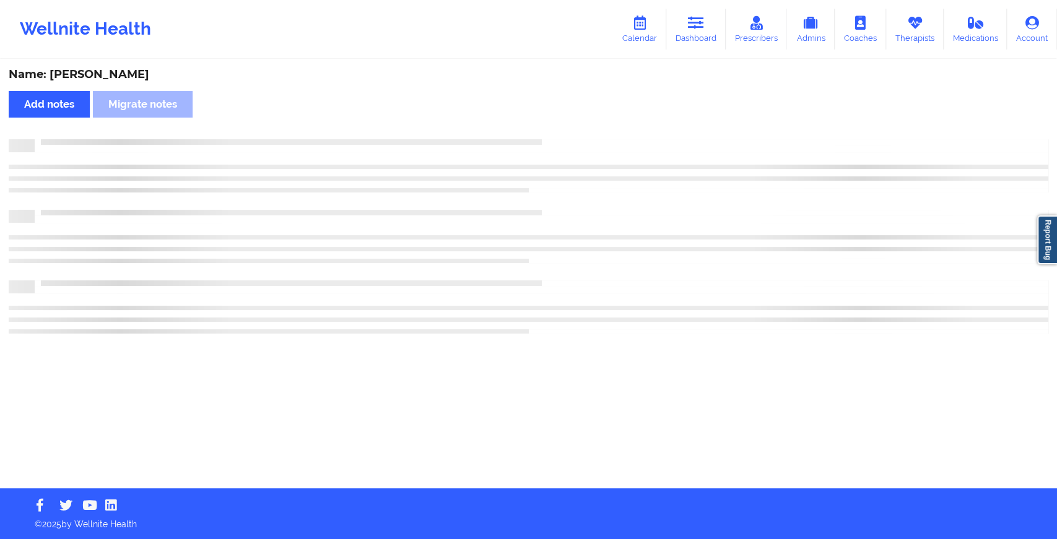
click at [683, 276] on div "Name: [PERSON_NAME] Add notes [PERSON_NAME] notes" at bounding box center [528, 275] width 1057 height 428
